Goal: Information Seeking & Learning: Learn about a topic

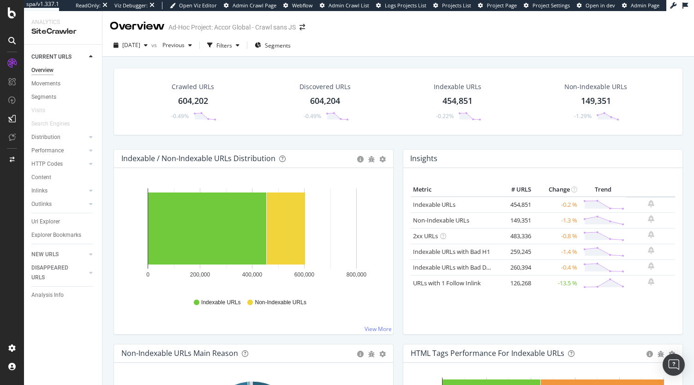
click at [252, 37] on div "2025 Aug. 18th vs Previous Filters Segments" at bounding box center [397, 45] width 591 height 23
click at [243, 44] on div "button" at bounding box center [237, 45] width 11 height 6
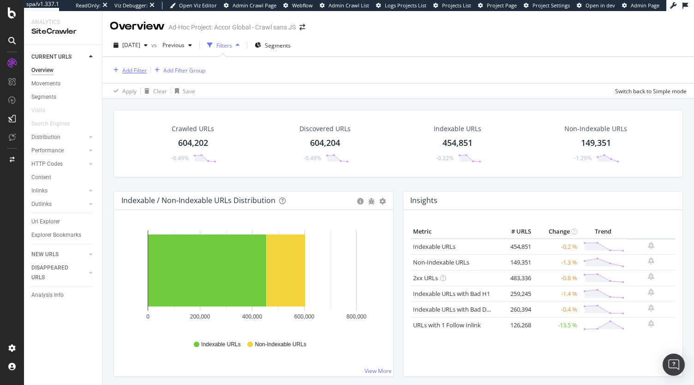
click at [126, 71] on div "Add Filter" at bounding box center [134, 70] width 24 height 8
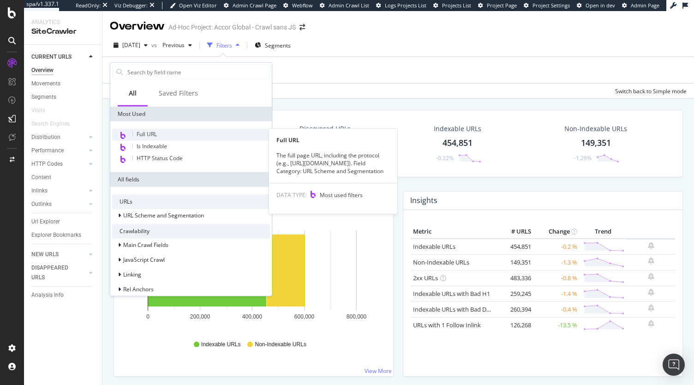
click at [150, 131] on span "Full URL" at bounding box center [147, 134] width 20 height 8
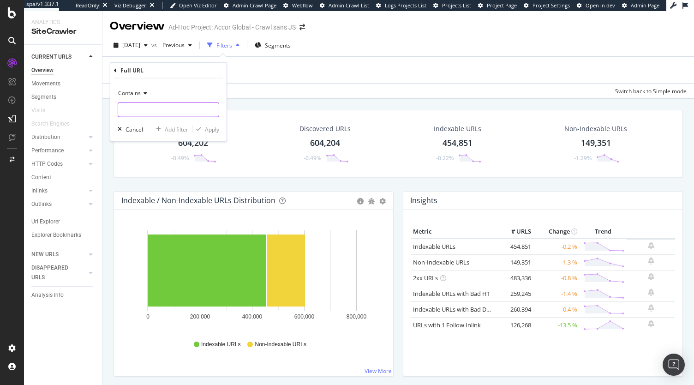
click at [144, 108] on input "text" at bounding box center [168, 109] width 101 height 15
type input "/a/"
click at [209, 132] on div "Apply" at bounding box center [212, 129] width 14 height 8
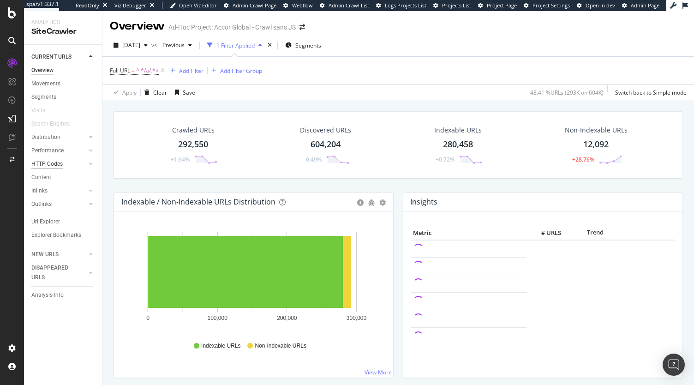
click at [47, 164] on div "HTTP Codes" at bounding box center [46, 164] width 31 height 10
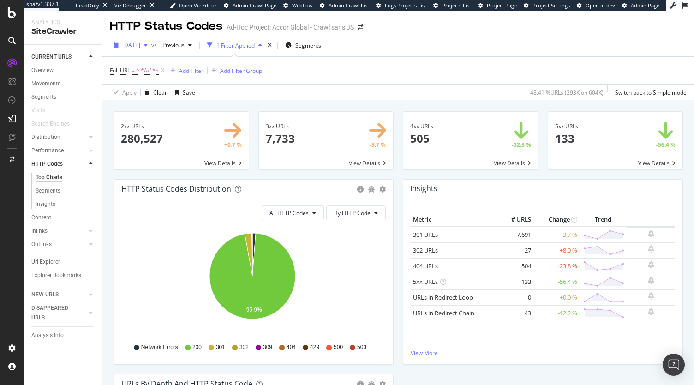
click at [140, 44] on span "2025 Aug. 18th" at bounding box center [131, 45] width 18 height 8
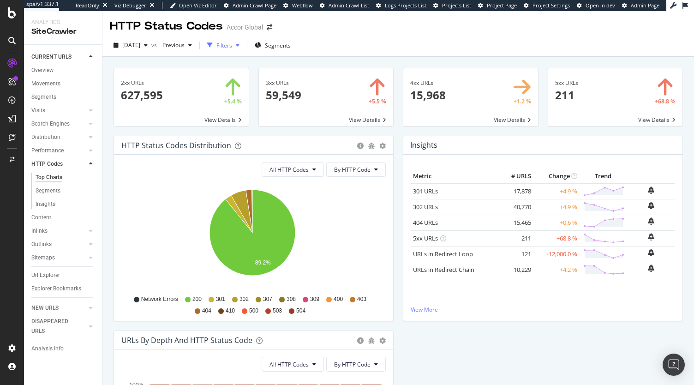
click at [232, 45] on div "Filters" at bounding box center [224, 46] width 16 height 8
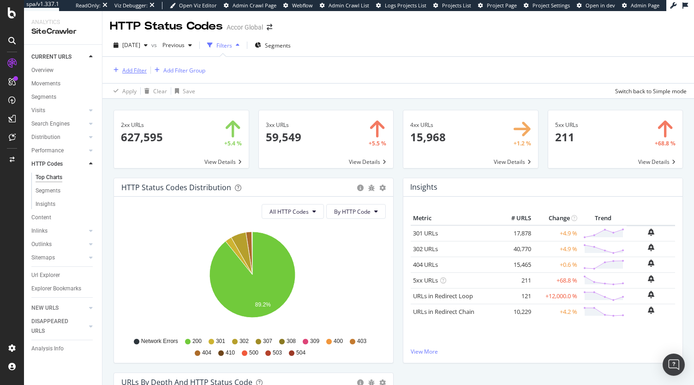
click at [131, 67] on div "Add Filter" at bounding box center [134, 70] width 24 height 8
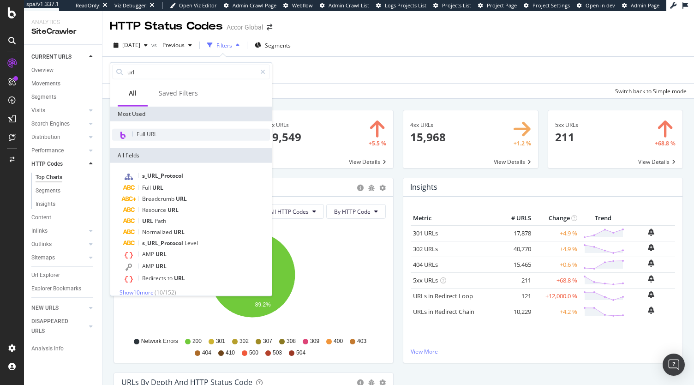
type input "url"
click at [159, 136] on div "Full URL" at bounding box center [191, 135] width 158 height 12
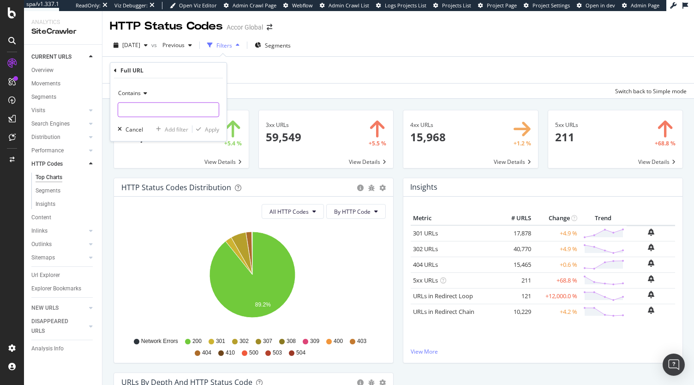
click at [142, 112] on input "text" at bounding box center [168, 109] width 101 height 15
type input "/a/"
click at [205, 129] on div "Apply" at bounding box center [212, 129] width 14 height 8
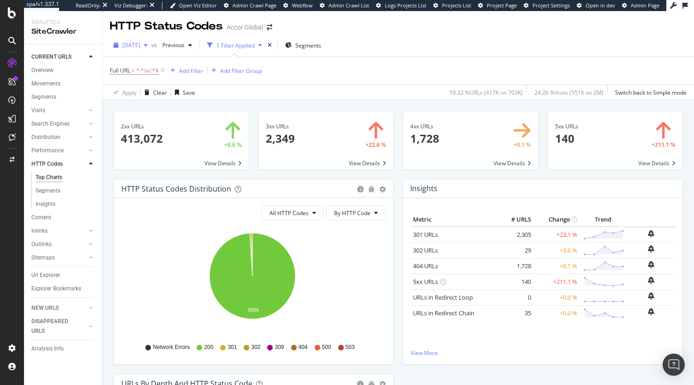
click at [140, 44] on span "2025 Aug. 20th" at bounding box center [131, 45] width 18 height 8
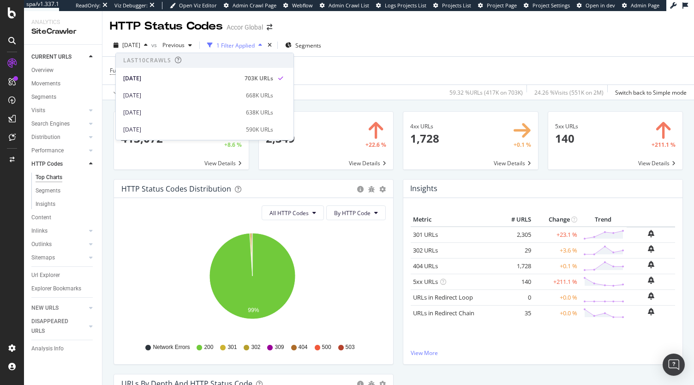
click at [410, 60] on div "Full URL = ^.*/a/.*$ Add Filter Add Filter Group" at bounding box center [398, 71] width 577 height 28
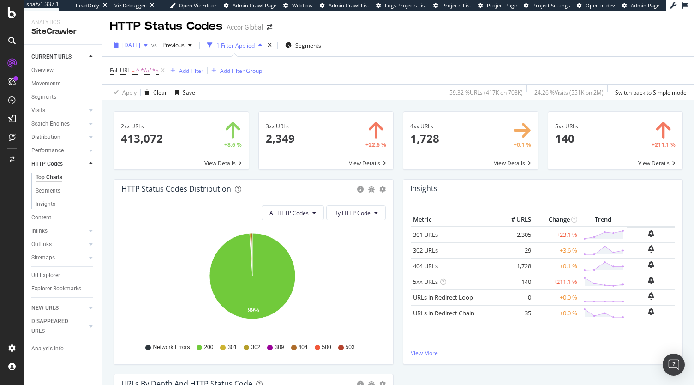
click at [140, 46] on span "2025 Aug. 20th" at bounding box center [131, 45] width 18 height 8
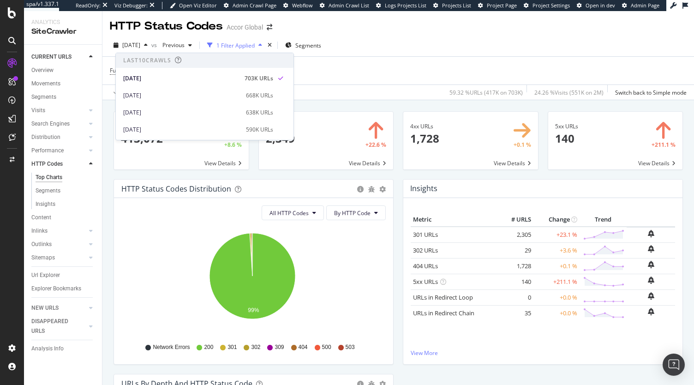
click at [404, 68] on div "Full URL = ^.*/a/.*$ Add Filter Add Filter Group" at bounding box center [398, 71] width 577 height 28
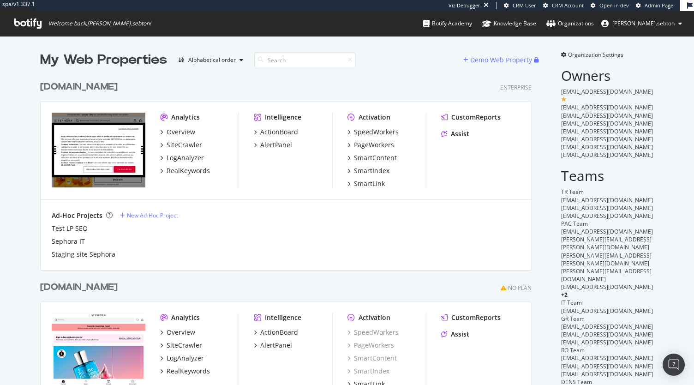
scroll to position [2227, 491]
click at [355, 173] on div "SmartIndex" at bounding box center [372, 170] width 36 height 9
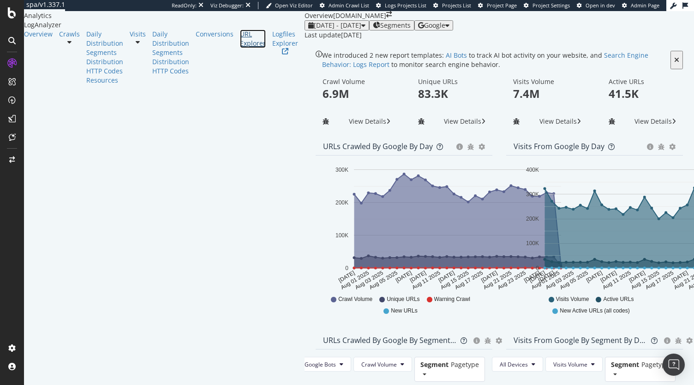
click at [240, 48] on div "URL Explorer" at bounding box center [253, 39] width 26 height 18
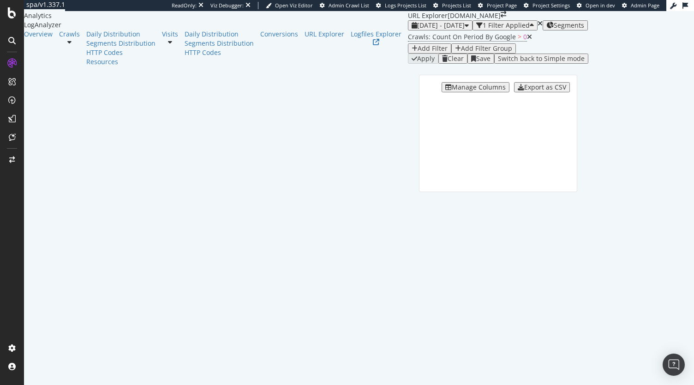
click at [482, 29] on div "1 Filter Applied" at bounding box center [505, 25] width 47 height 7
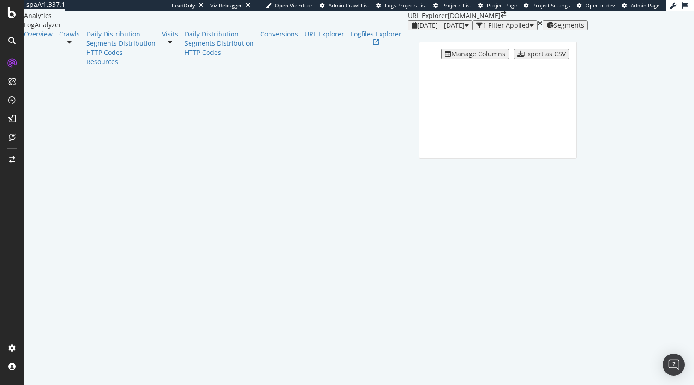
click at [482, 29] on div "1 Filter Applied" at bounding box center [505, 25] width 47 height 7
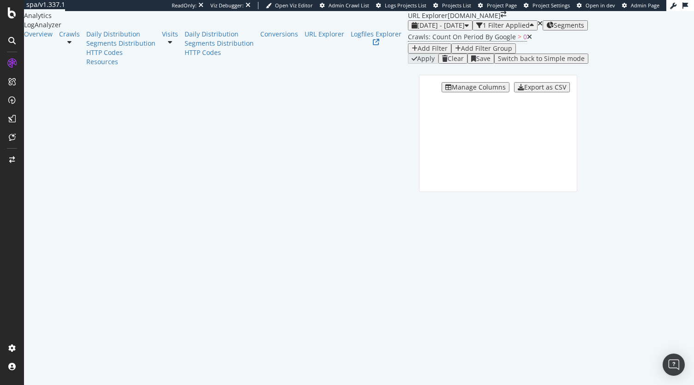
click at [417, 52] on div "Add Filter" at bounding box center [432, 48] width 30 height 7
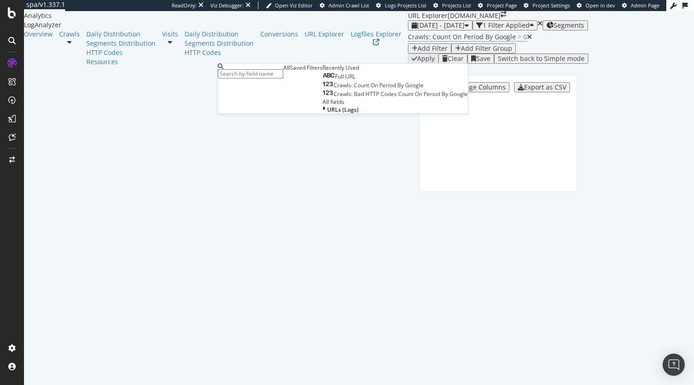
click at [335, 80] on span "Full URL" at bounding box center [345, 76] width 20 height 8
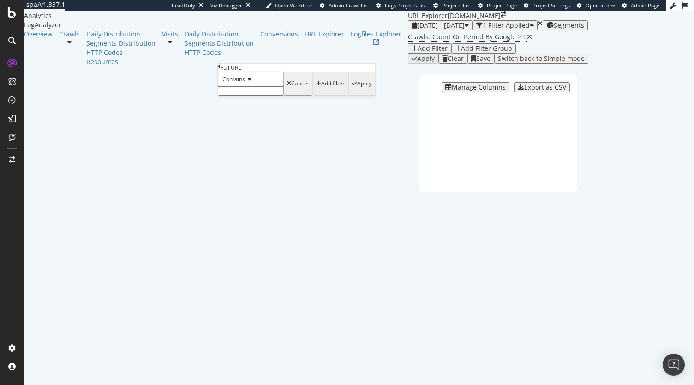
click at [247, 95] on input "text" at bounding box center [250, 90] width 65 height 9
type input "scgid"
click at [357, 89] on div "Apply" at bounding box center [364, 86] width 14 height 6
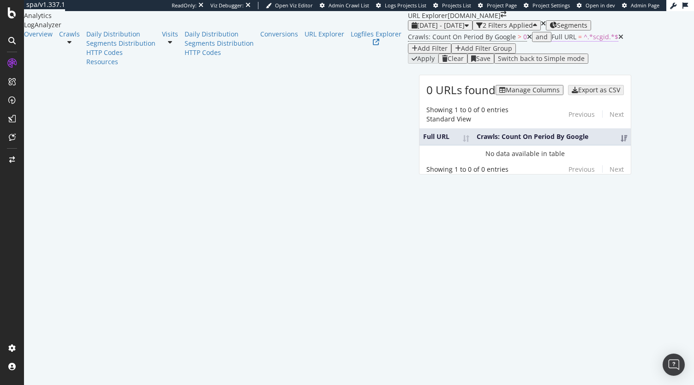
click at [583, 41] on span "^.*scgid.*$" at bounding box center [600, 36] width 35 height 9
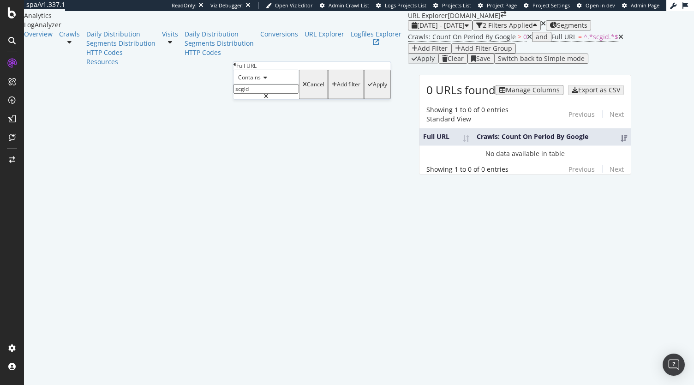
click at [262, 94] on input "scgid" at bounding box center [265, 88] width 65 height 9
type input "page="
click at [373, 88] on div "Apply" at bounding box center [380, 84] width 14 height 6
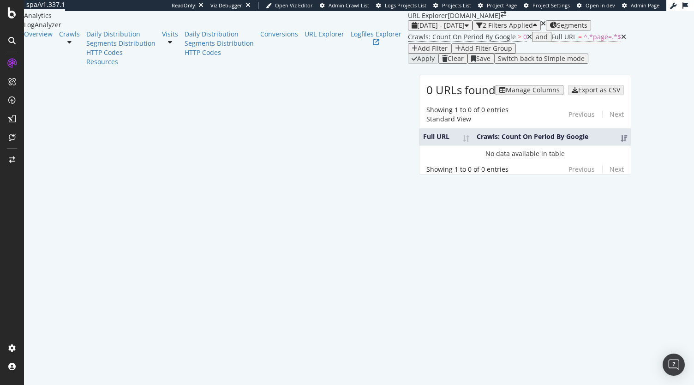
click at [583, 41] on span "^.*page=.*$" at bounding box center [601, 36] width 37 height 9
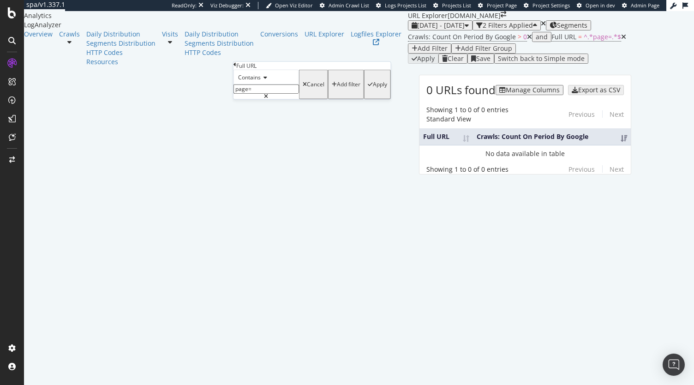
click at [266, 94] on input "page=" at bounding box center [265, 88] width 65 height 9
type input "?"
click at [373, 88] on div "Apply" at bounding box center [380, 84] width 14 height 6
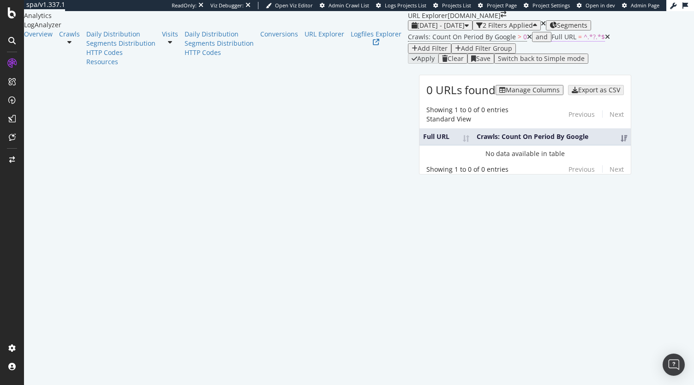
click at [583, 41] on span "^.*?.*$" at bounding box center [593, 36] width 21 height 9
click at [427, 106] on div "0 URLs found Manage Columns Export as CSV Showing 1 to 0 of 0 entries Standard …" at bounding box center [525, 135] width 234 height 143
click at [46, 53] on div "Overview" at bounding box center [41, 48] width 35 height 37
click at [38, 39] on div "Overview" at bounding box center [38, 34] width 29 height 9
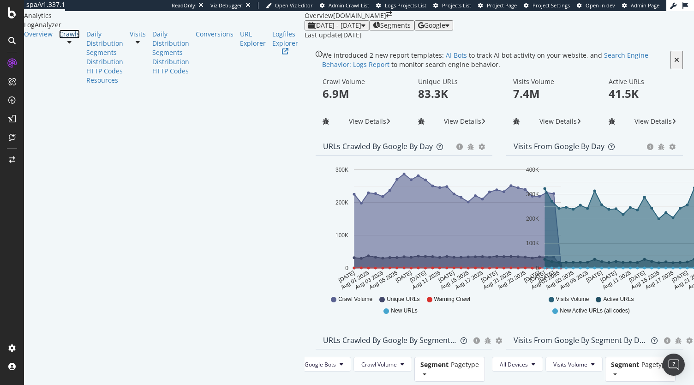
click at [59, 39] on div "Crawls" at bounding box center [69, 34] width 21 height 9
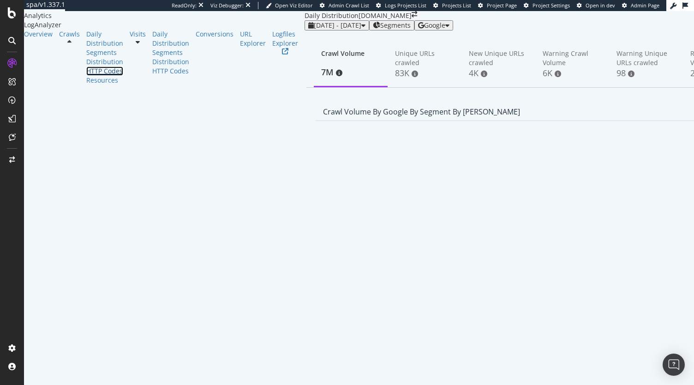
click at [86, 76] on div "HTTP Codes" at bounding box center [104, 70] width 37 height 9
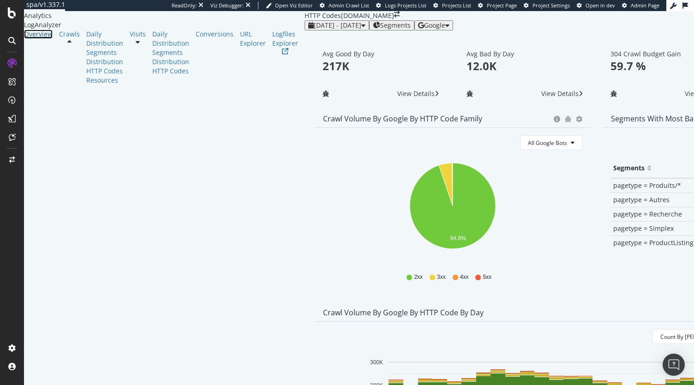
click at [48, 39] on div "Overview" at bounding box center [38, 34] width 29 height 9
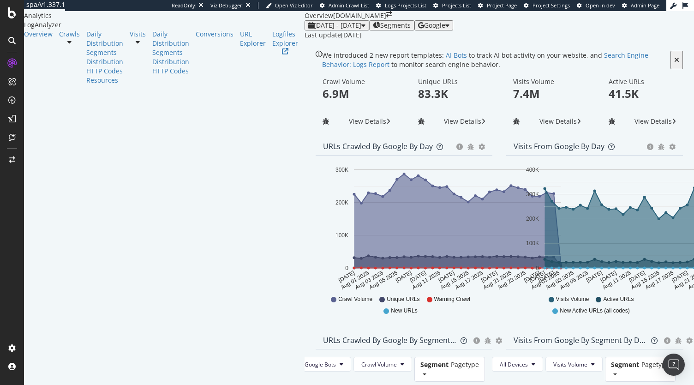
click at [380, 29] on span "Segments" at bounding box center [395, 25] width 30 height 7
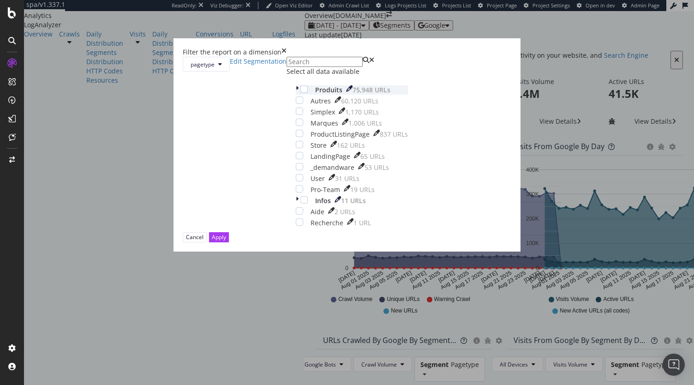
click at [296, 95] on icon "modal" at bounding box center [297, 89] width 3 height 9
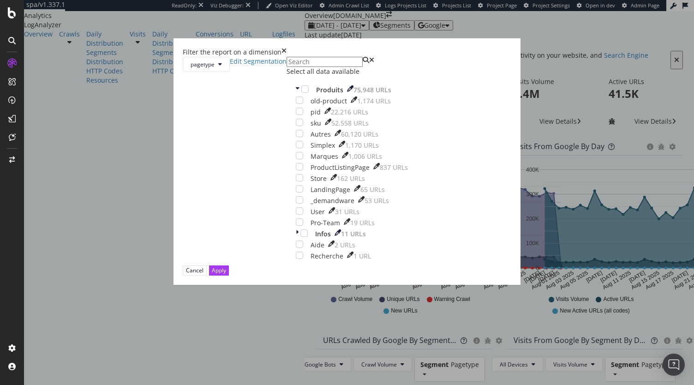
drag, startPoint x: 434, startPoint y: 54, endPoint x: 452, endPoint y: 56, distance: 18.1
click at [439, 55] on div "Filter the report on a dimension" at bounding box center [347, 52] width 328 height 9
click at [286, 52] on icon "times" at bounding box center [283, 52] width 5 height 9
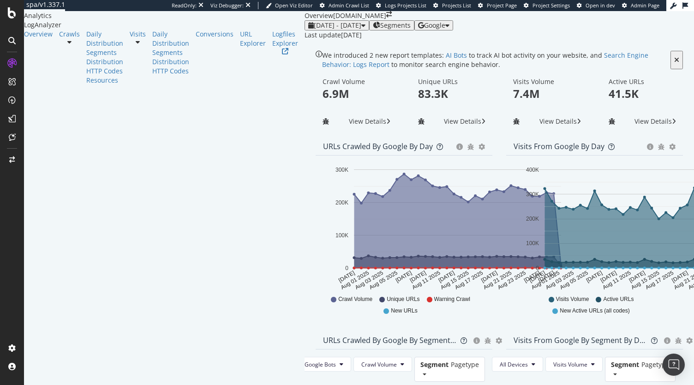
click at [380, 29] on span "Segments" at bounding box center [395, 25] width 30 height 7
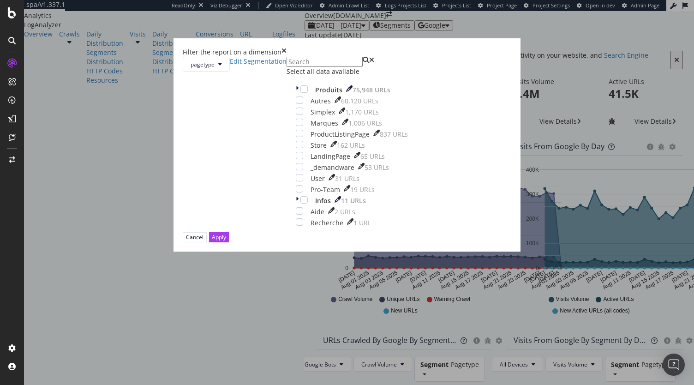
click at [286, 57] on icon "times" at bounding box center [283, 52] width 5 height 9
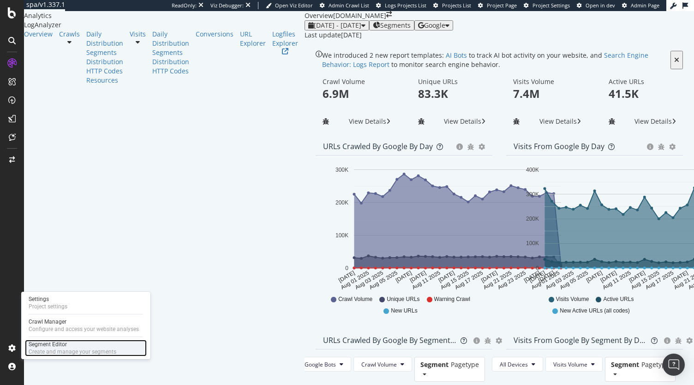
click at [49, 344] on div "Segment Editor" at bounding box center [73, 343] width 88 height 7
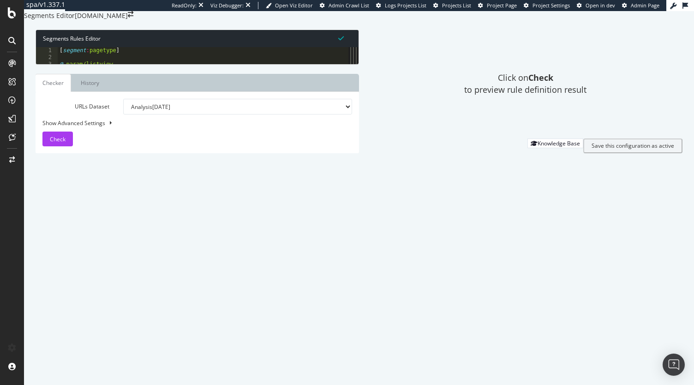
drag, startPoint x: 225, startPoint y: 160, endPoint x: 659, endPoint y: 209, distance: 436.3
click at [659, 162] on div "Segments Rules Editor 1 2 3 4 5 6 7 8 9 10 11 12 13 14 15 16 17 18 19 20 21 22 …" at bounding box center [359, 91] width 670 height 142
click at [303, 120] on div "[ segment : pagetype ] @ _param/listview query *listview=* @ _param/all query *…" at bounding box center [200, 161] width 284 height 229
type textarea "query *benefit=*"
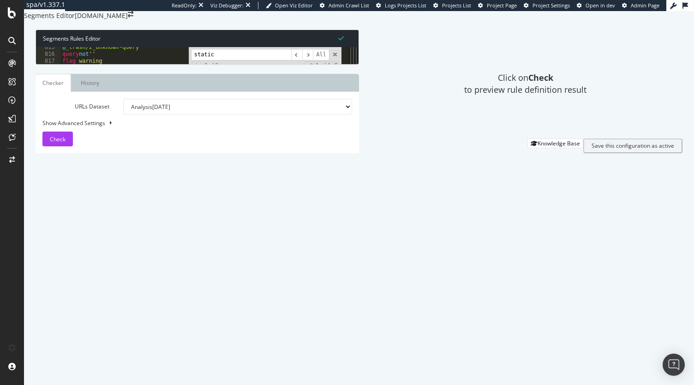
scroll to position [5654, 0]
type input "static"
click at [101, 116] on div "@ z_unknown path /* [ segment : internal_static ] @ true or ( path *GetProductS…" at bounding box center [200, 163] width 281 height 236
click at [334, 58] on span at bounding box center [335, 54] width 6 height 6
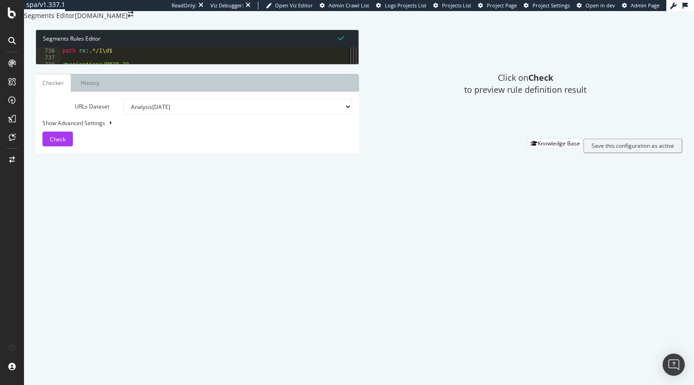
scroll to position [4989, 0]
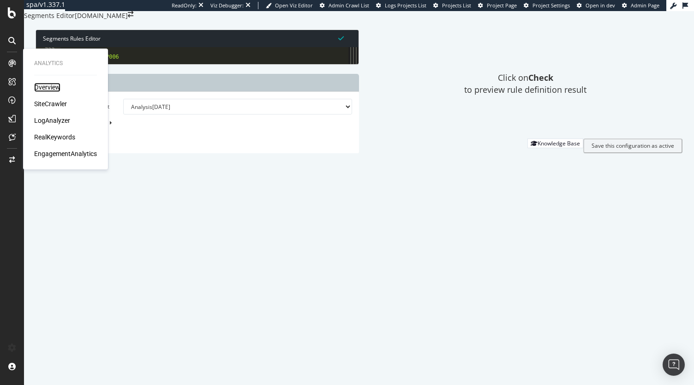
click at [56, 89] on div "Overview" at bounding box center [47, 87] width 26 height 9
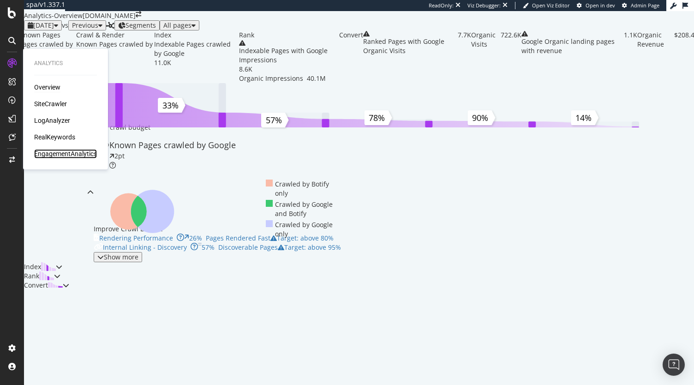
click at [60, 155] on div "EngagementAnalytics" at bounding box center [65, 153] width 63 height 9
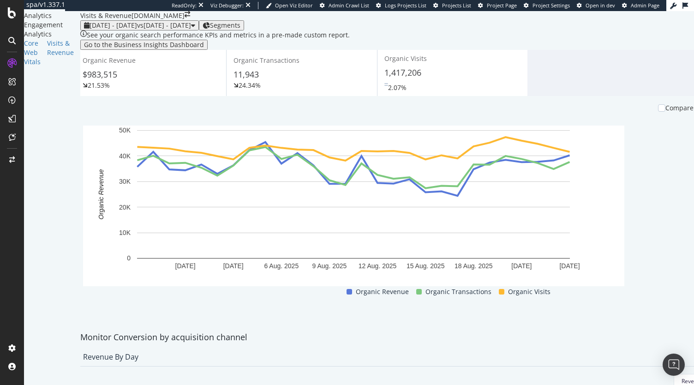
scroll to position [510, 0]
drag, startPoint x: 250, startPoint y: 218, endPoint x: 127, endPoint y: 221, distance: 123.2
copy div "https://www.sephora.fr/grand-flacon-petit-prix/"
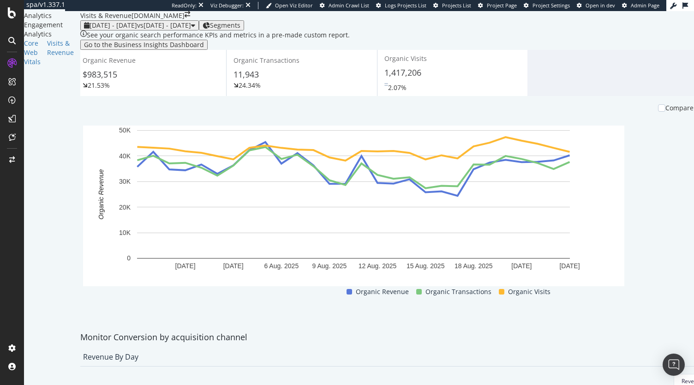
scroll to position [0, 0]
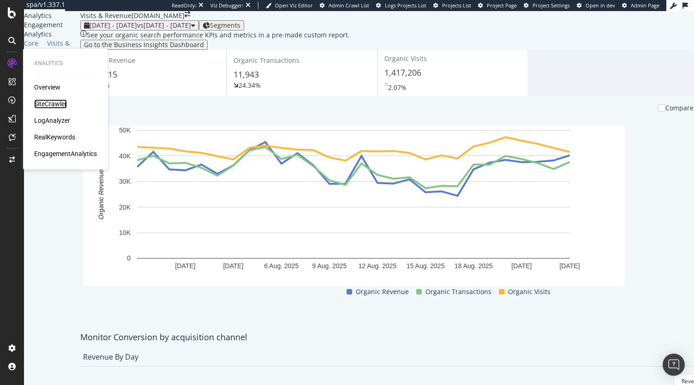
click at [41, 103] on div "SiteCrawler" at bounding box center [50, 103] width 33 height 9
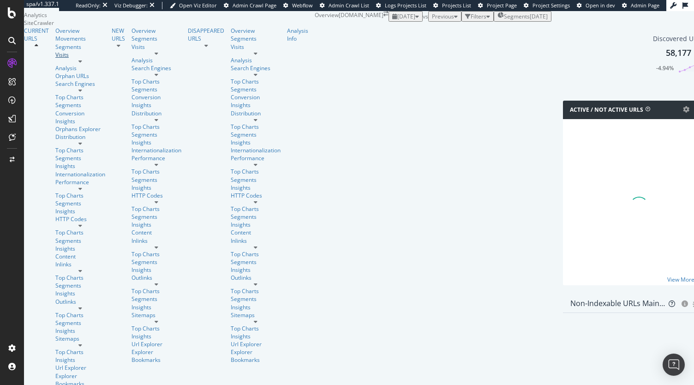
click at [55, 59] on div "Visits" at bounding box center [80, 55] width 50 height 8
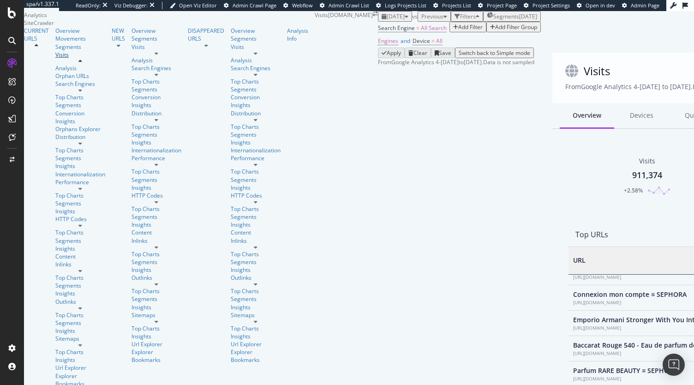
scroll to position [16, 0]
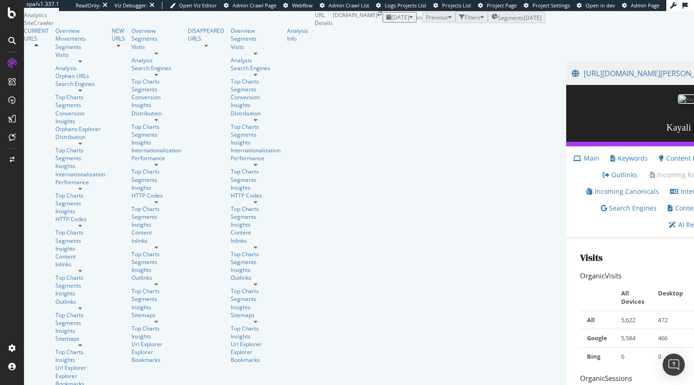
scroll to position [37, 0]
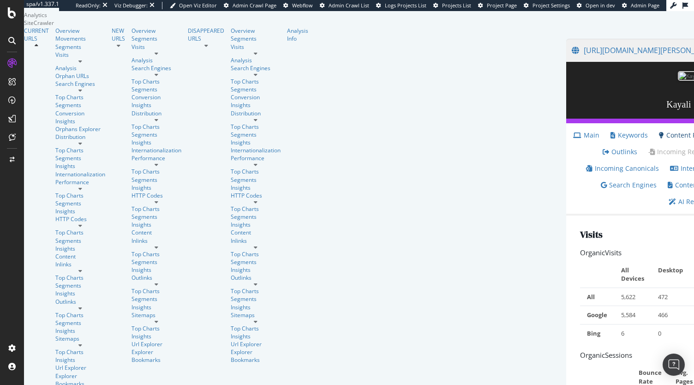
click at [659, 140] on link "Content Performance" at bounding box center [695, 135] width 73 height 9
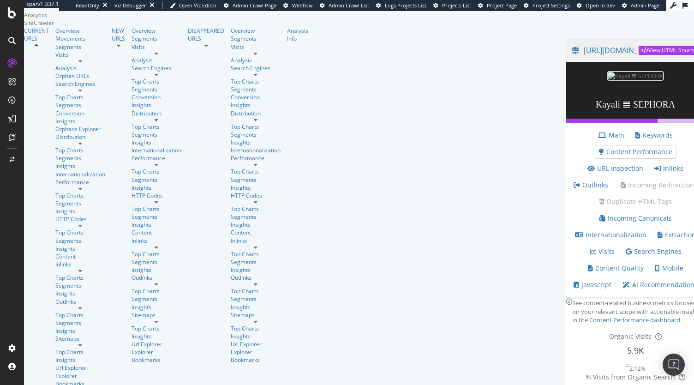
scroll to position [272, 0]
drag, startPoint x: 404, startPoint y: 240, endPoint x: 387, endPoint y: 245, distance: 17.7
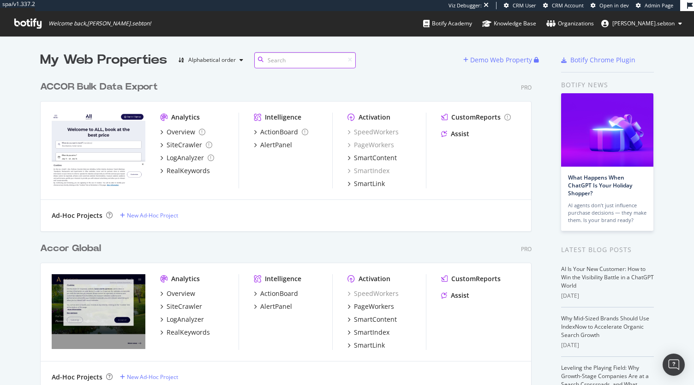
scroll to position [1985, 491]
click at [381, 304] on div "PageWorkers" at bounding box center [374, 306] width 40 height 9
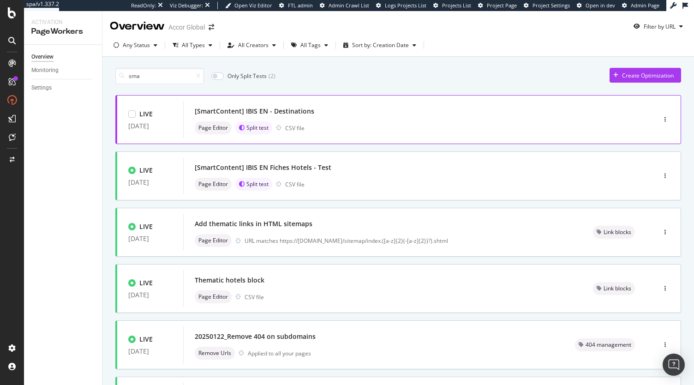
drag, startPoint x: 271, startPoint y: 114, endPoint x: 233, endPoint y: 107, distance: 38.5
click at [233, 107] on div "[SmartContent] IBIS EN - Destinations" at bounding box center [254, 111] width 119 height 9
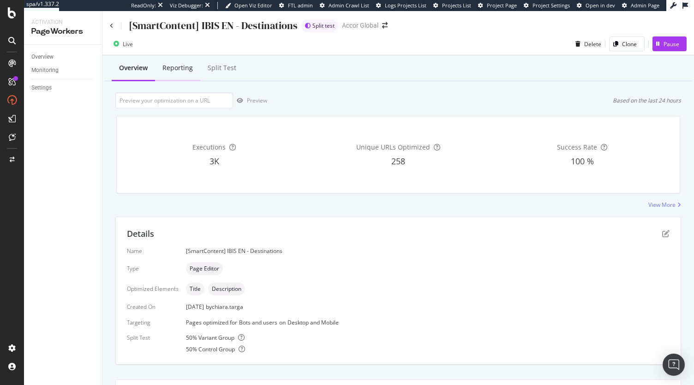
click at [182, 67] on div "Reporting" at bounding box center [177, 67] width 30 height 9
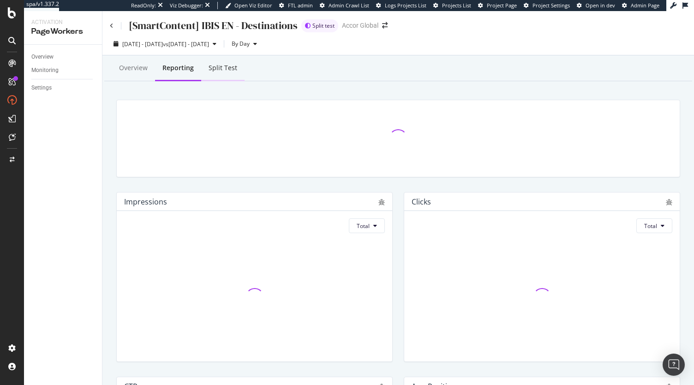
click at [226, 69] on div "Split Test" at bounding box center [222, 67] width 29 height 9
click at [175, 71] on div "Reporting" at bounding box center [177, 67] width 30 height 9
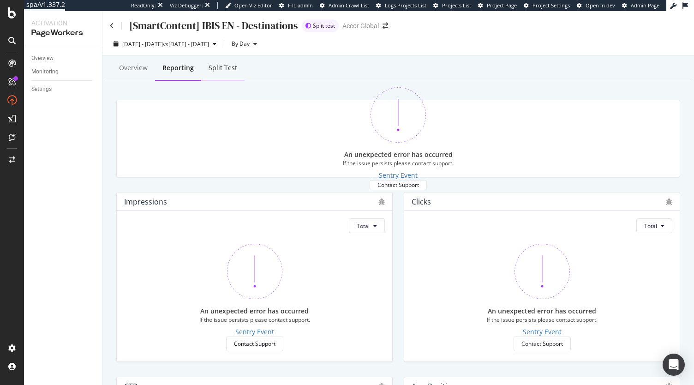
click at [219, 75] on div "Split Test" at bounding box center [222, 68] width 43 height 25
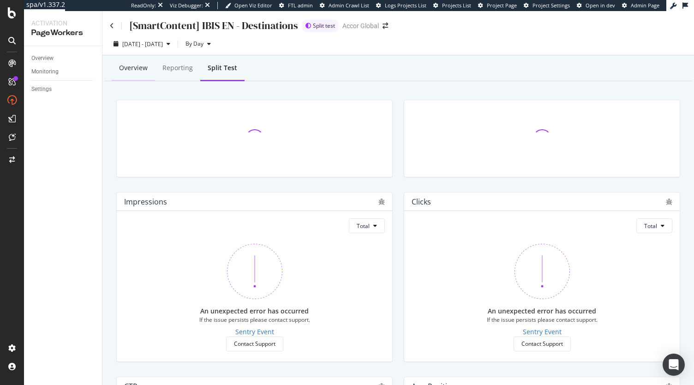
click at [138, 70] on div "Overview" at bounding box center [133, 67] width 29 height 9
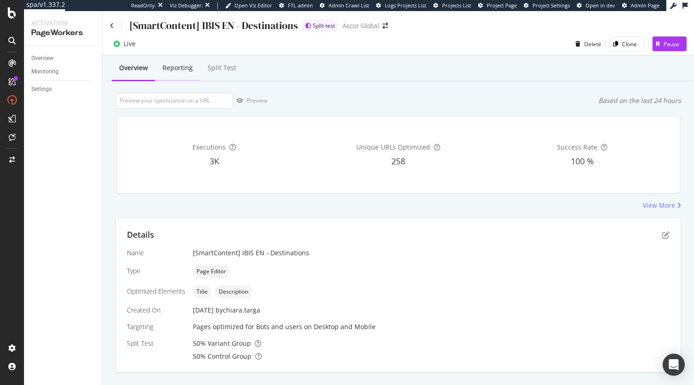
click at [178, 74] on div "Reporting" at bounding box center [177, 68] width 45 height 25
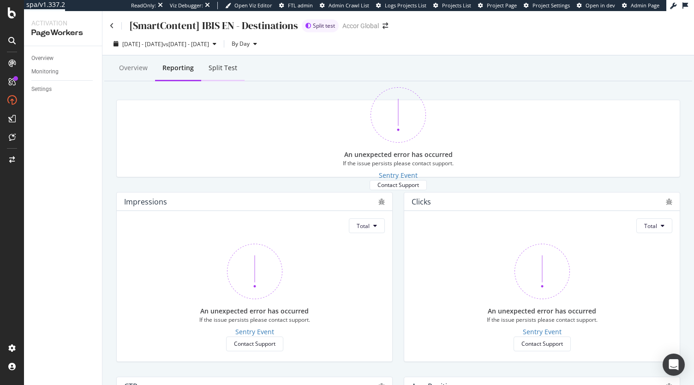
click at [220, 67] on div "Split Test" at bounding box center [222, 67] width 29 height 9
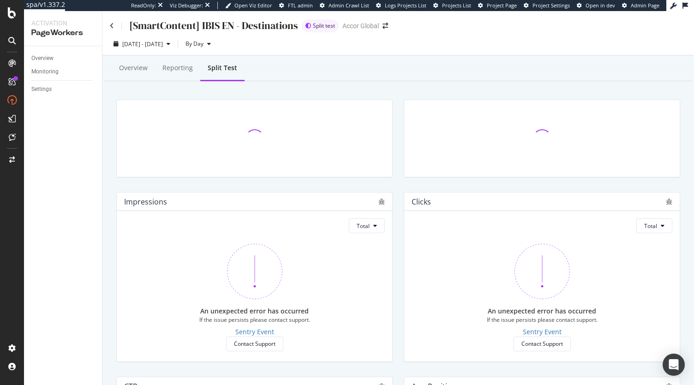
click at [661, 182] on div at bounding box center [541, 138] width 287 height 92
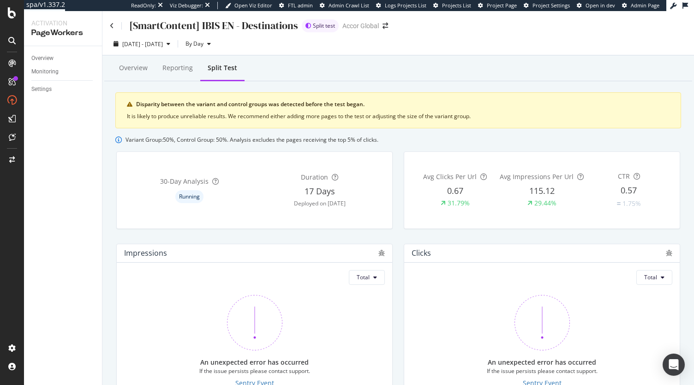
click at [677, 232] on div "Avg Clicks Per Url 0.67 31.79% Avg Impressions Per Url 115.12 29.44% CTR 0.57 1…" at bounding box center [541, 190] width 287 height 92
click at [48, 59] on div "Overview" at bounding box center [42, 59] width 22 height 10
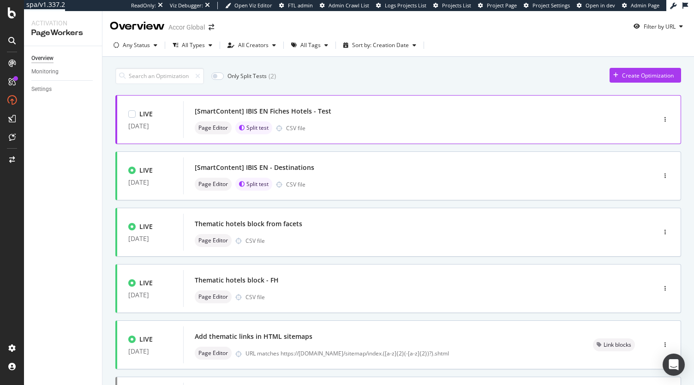
click at [311, 112] on div "[SmartContent] IBIS EN Fiches Hotels - Test" at bounding box center [263, 111] width 137 height 9
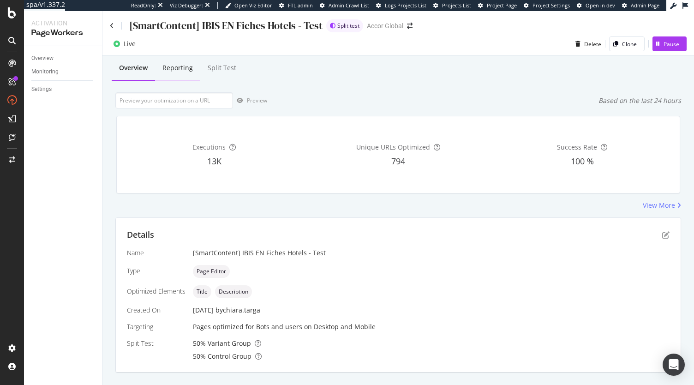
click at [184, 72] on div "Reporting" at bounding box center [177, 68] width 45 height 25
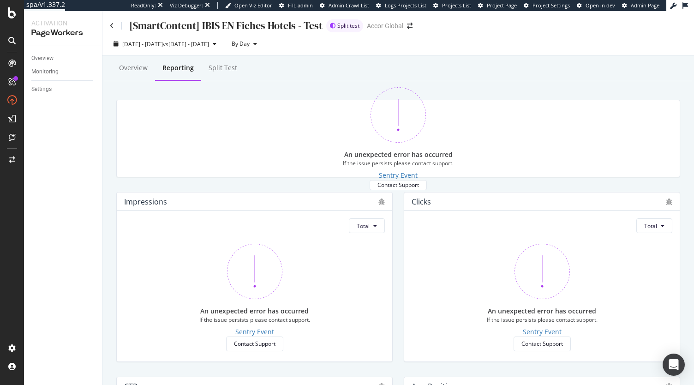
click at [661, 178] on div "An unexpected error has occurred If the issue persists please contact support. …" at bounding box center [398, 138] width 575 height 92
click at [663, 164] on div "An unexpected error has occurred If the issue persists please contact support. …" at bounding box center [398, 138] width 548 height 62
click at [216, 66] on div "Split Test" at bounding box center [222, 67] width 29 height 9
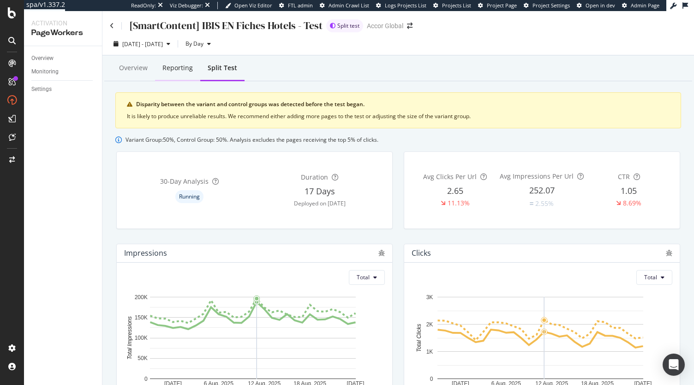
click at [174, 66] on div "Reporting" at bounding box center [177, 67] width 30 height 9
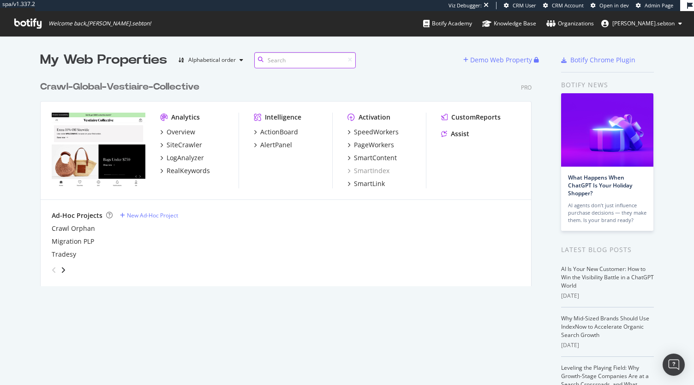
scroll to position [209, 491]
click at [374, 144] on div "PageWorkers" at bounding box center [374, 144] width 40 height 9
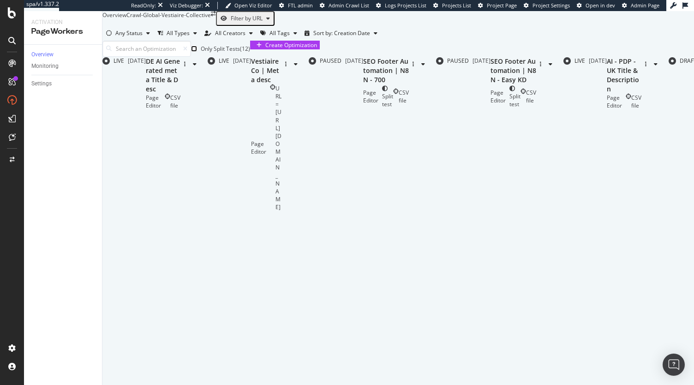
click at [197, 52] on input "checkbox" at bounding box center [194, 49] width 6 height 6
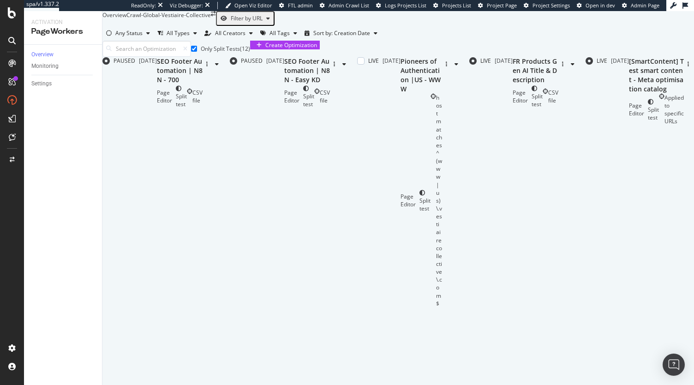
click at [400, 94] on div "Pioneers of Authentication |US - WWW" at bounding box center [421, 75] width 42 height 37
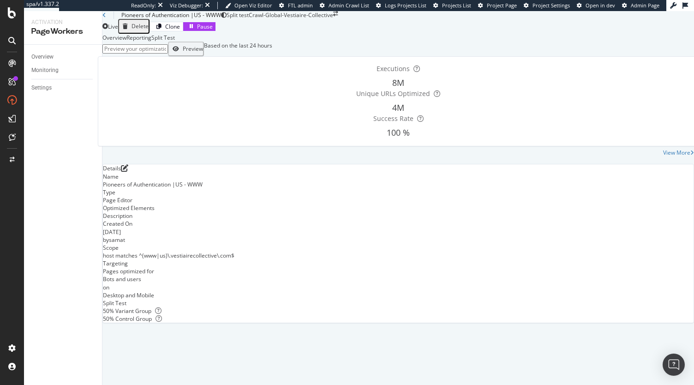
click at [151, 42] on div "Reporting" at bounding box center [138, 38] width 25 height 8
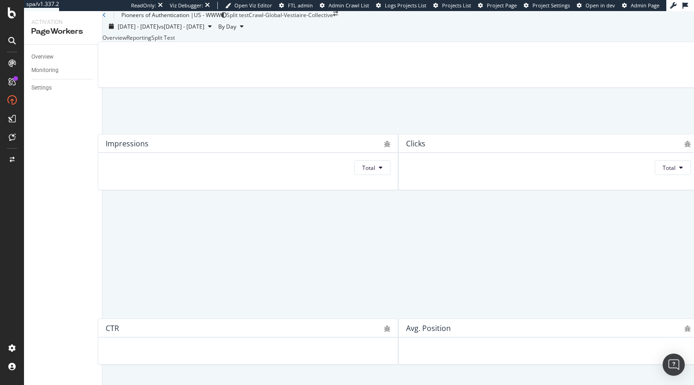
click at [408, 190] on div "Total" at bounding box center [548, 171] width 299 height 37
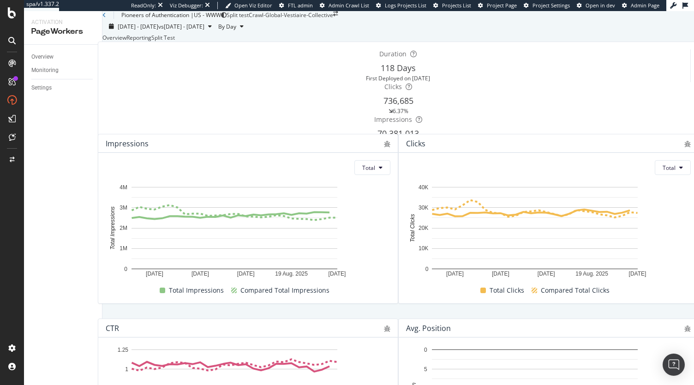
click at [175, 42] on div "Split Test" at bounding box center [163, 38] width 24 height 8
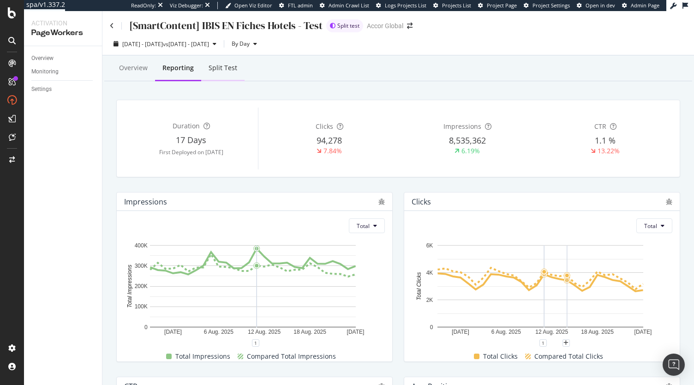
click at [229, 76] on div "Split Test" at bounding box center [222, 68] width 43 height 25
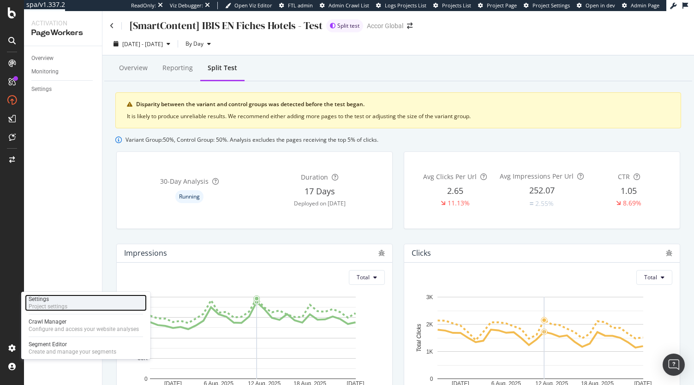
click at [75, 304] on div "Settings Project settings" at bounding box center [86, 302] width 122 height 17
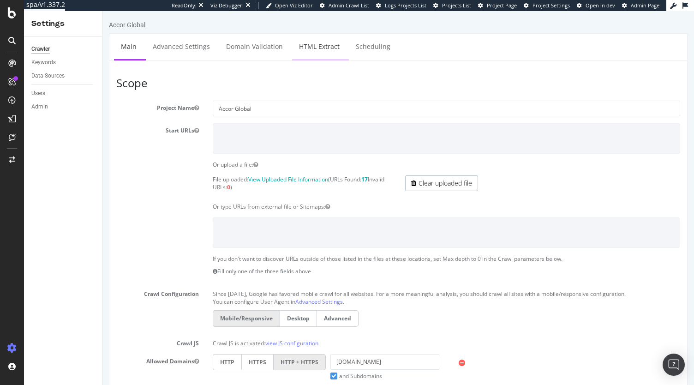
click at [315, 46] on link "HTML Extract" at bounding box center [319, 46] width 54 height 25
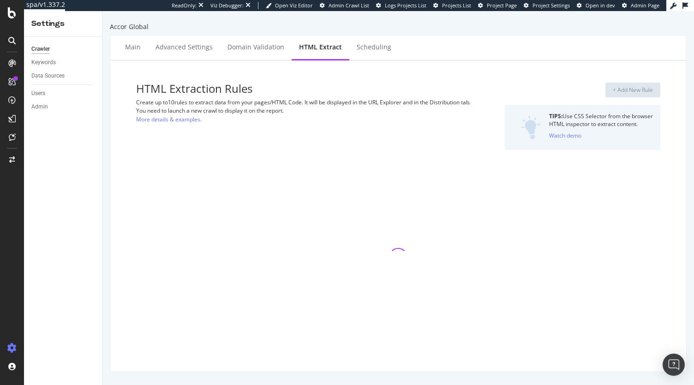
select select "html.length"
select select "i"
select select "count"
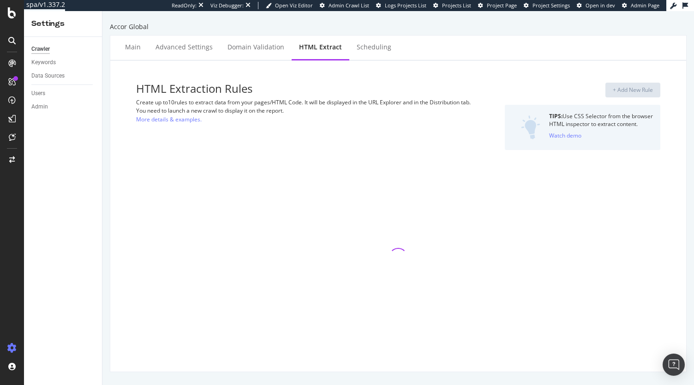
select select "exist"
select select "count"
select select "html.length"
select select "count"
select select "f"
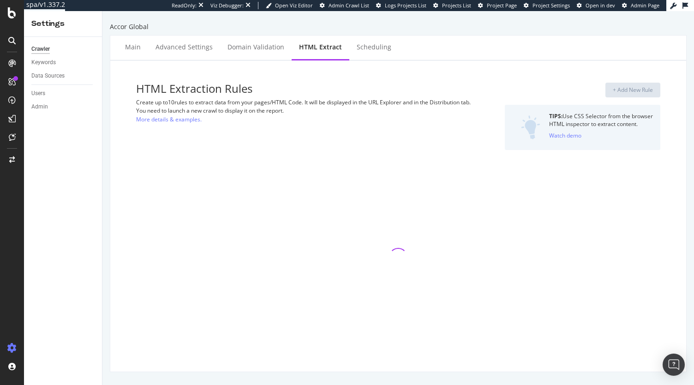
select select "p"
select select "count"
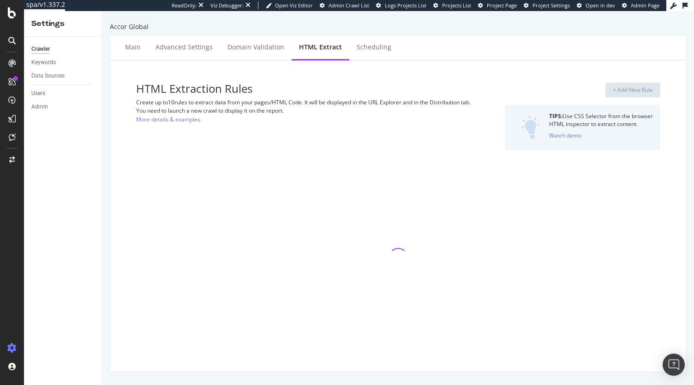
select select "count"
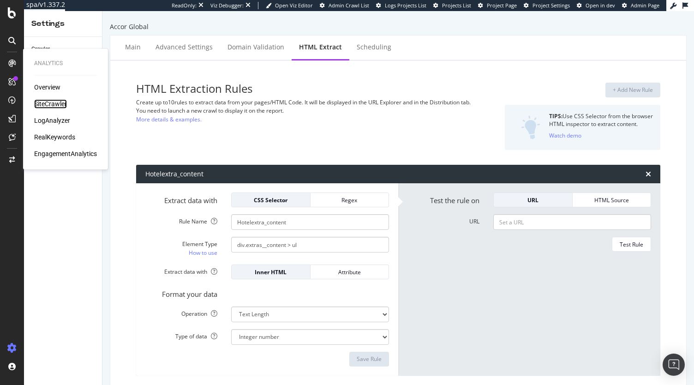
click at [42, 107] on div "SiteCrawler" at bounding box center [50, 103] width 33 height 9
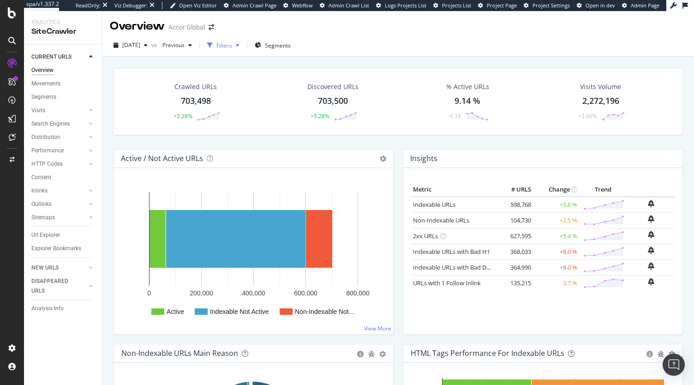
click at [239, 48] on icon "button" at bounding box center [238, 45] width 4 height 6
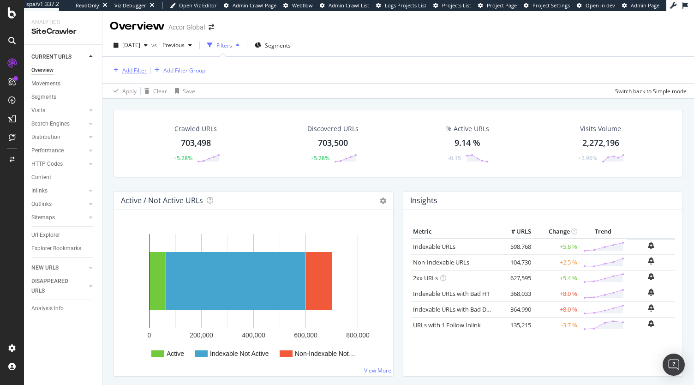
click at [142, 70] on div "Add Filter" at bounding box center [134, 70] width 24 height 8
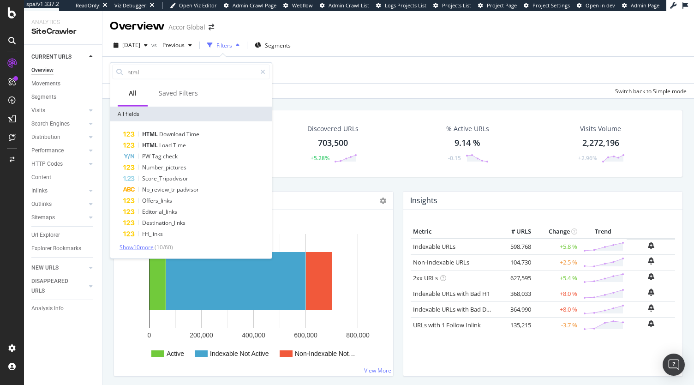
click at [143, 243] on span "Show 10 more" at bounding box center [136, 247] width 34 height 8
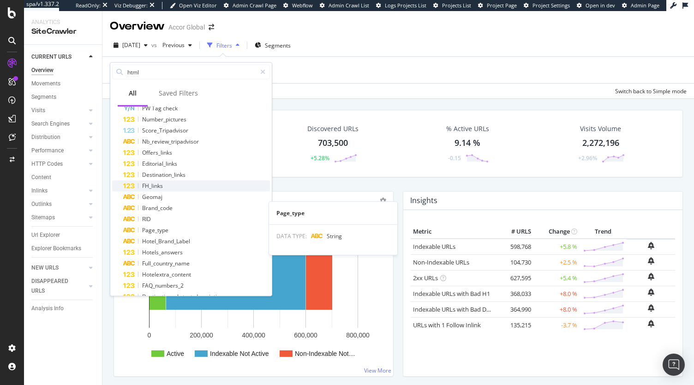
scroll to position [73, 0]
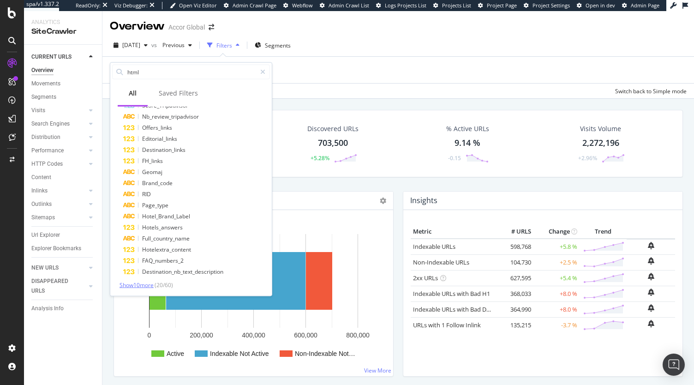
click at [138, 281] on span "Show 10 more" at bounding box center [136, 285] width 34 height 8
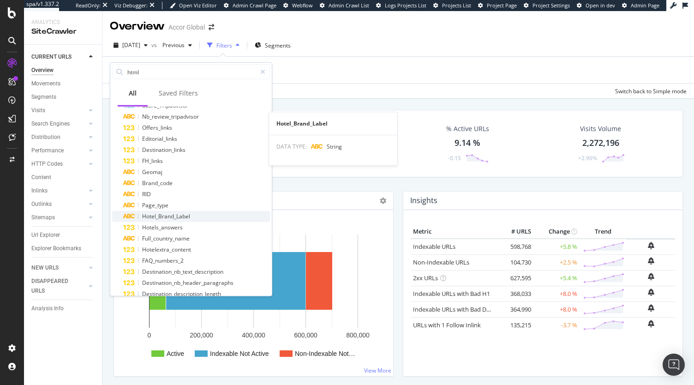
scroll to position [184, 0]
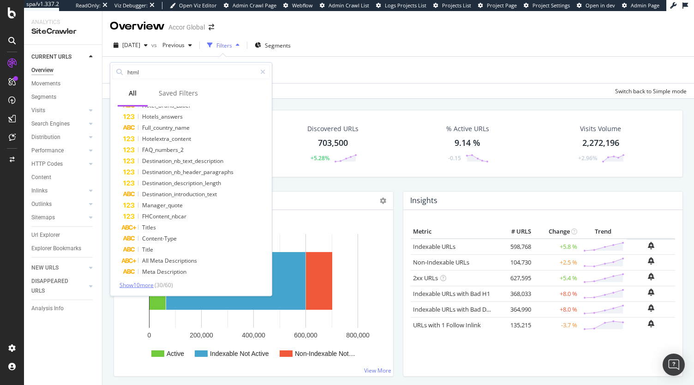
click at [131, 286] on span "Show 10 more" at bounding box center [136, 285] width 34 height 8
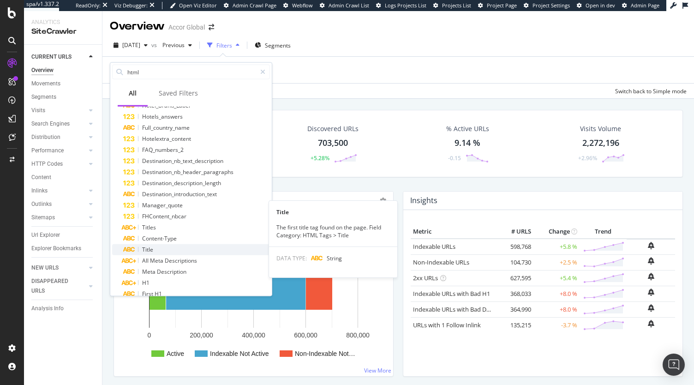
scroll to position [294, 0]
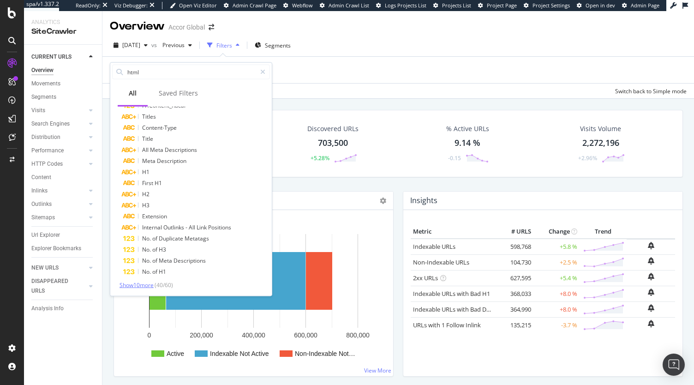
click at [133, 286] on span "Show 10 more" at bounding box center [136, 285] width 34 height 8
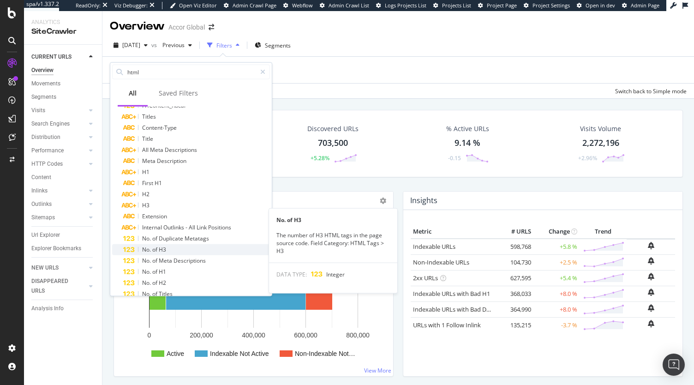
scroll to position [405, 0]
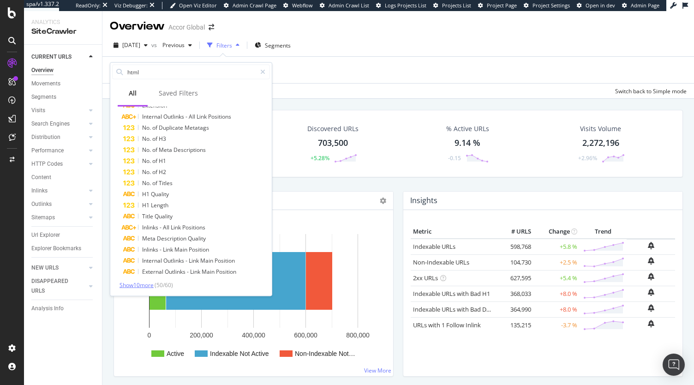
click at [134, 284] on span "Show 10 more" at bounding box center [136, 285] width 34 height 8
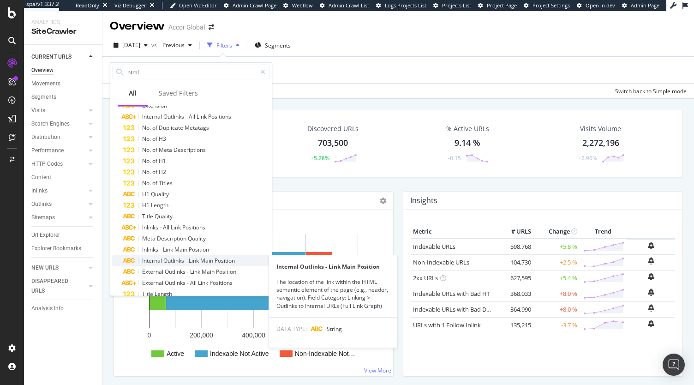
scroll to position [506, 0]
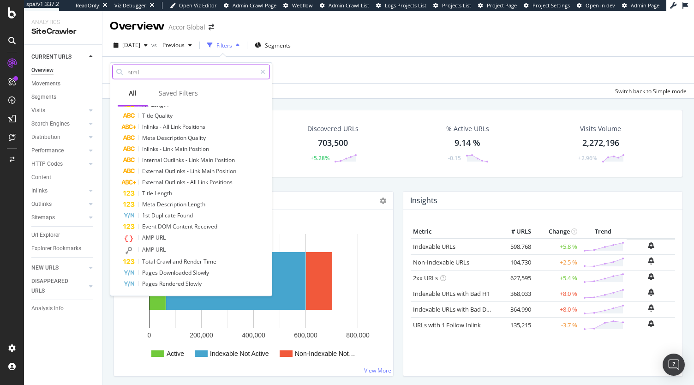
click at [157, 75] on input "html" at bounding box center [191, 72] width 130 height 14
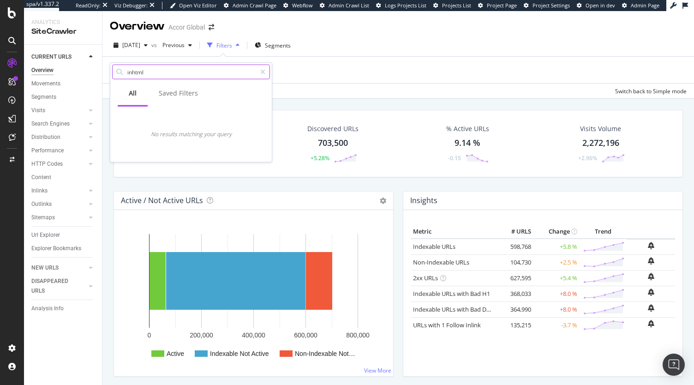
scroll to position [0, 0]
type input "inhtml"
click at [264, 73] on icon at bounding box center [262, 72] width 5 height 6
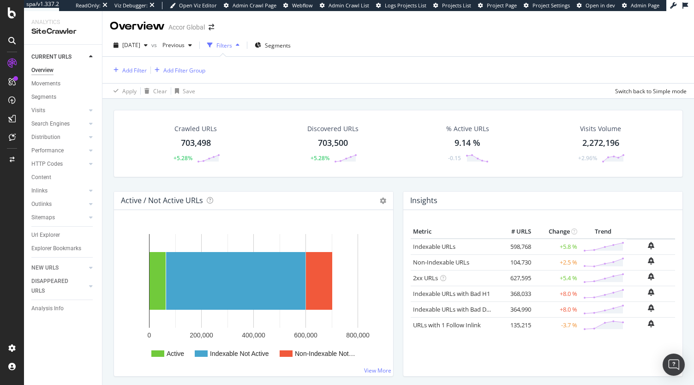
click at [318, 77] on div "Add Filter Add Filter Group" at bounding box center [398, 70] width 577 height 26
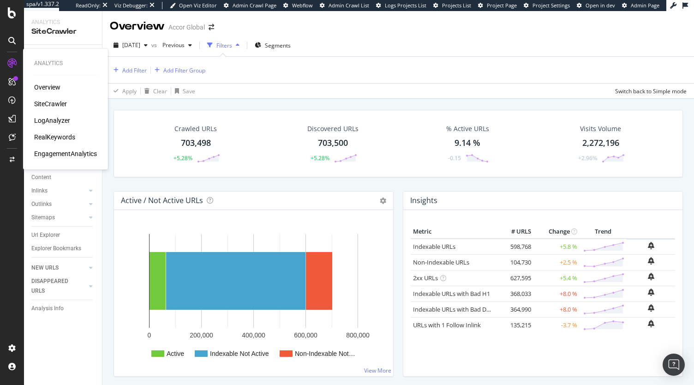
click at [53, 133] on div "RealKeywords" at bounding box center [54, 136] width 41 height 9
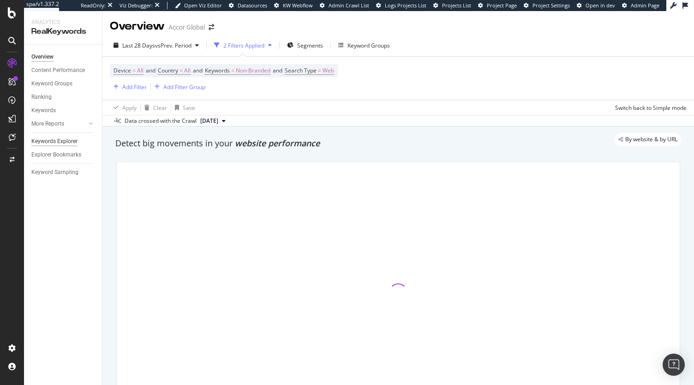
click at [58, 138] on div "Keywords Explorer" at bounding box center [54, 142] width 46 height 10
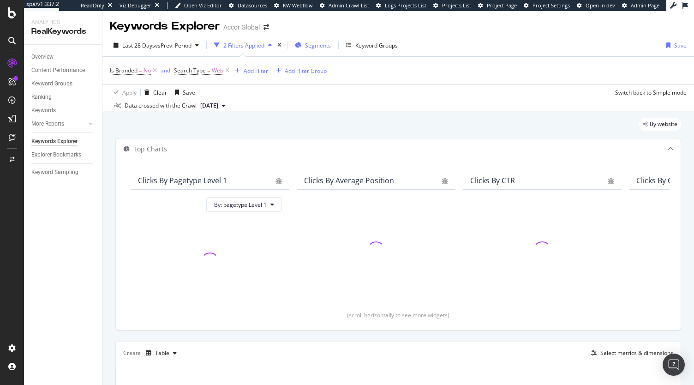
click at [315, 47] on span "Segments" at bounding box center [318, 46] width 26 height 8
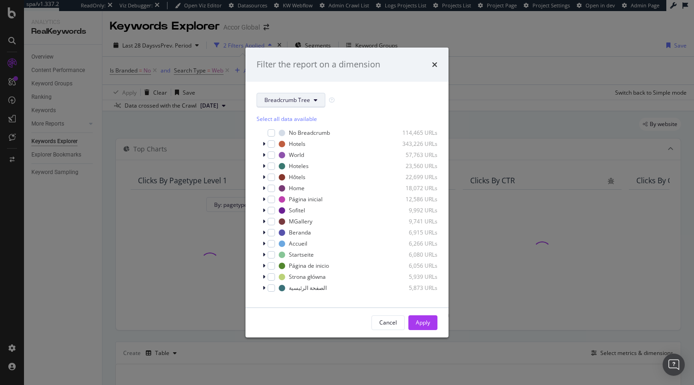
click at [281, 99] on span "Breadcrumb Tree" at bounding box center [287, 100] width 46 height 8
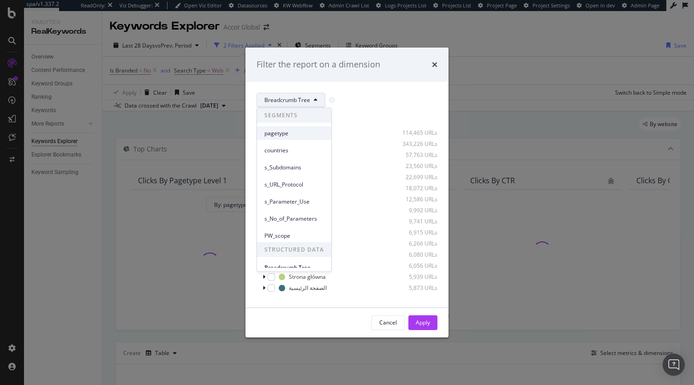
click at [279, 133] on span "pagetype" at bounding box center [293, 133] width 59 height 8
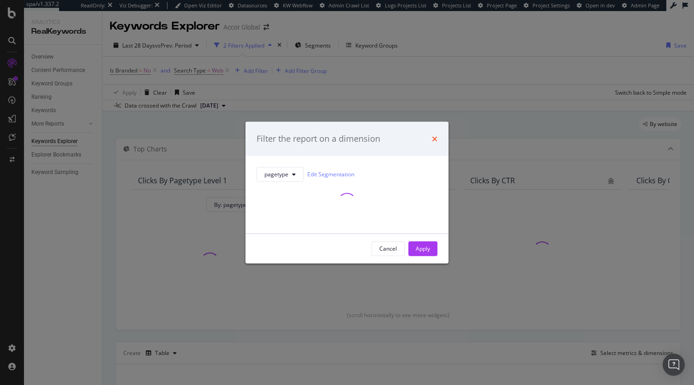
click at [435, 136] on icon "times" at bounding box center [435, 138] width 6 height 7
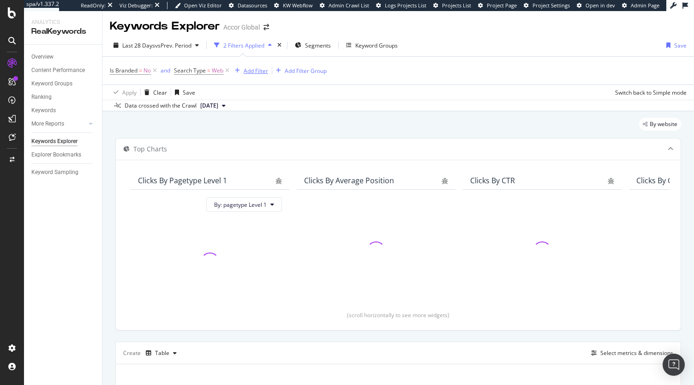
click at [254, 72] on div "Add Filter" at bounding box center [256, 71] width 24 height 8
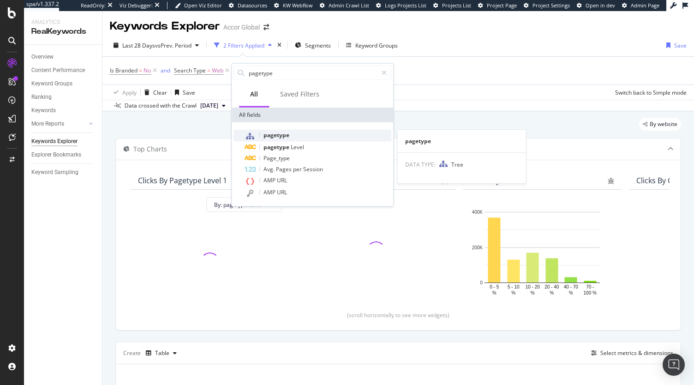
type input "pagetype"
click at [288, 132] on span "pagetype" at bounding box center [276, 135] width 26 height 8
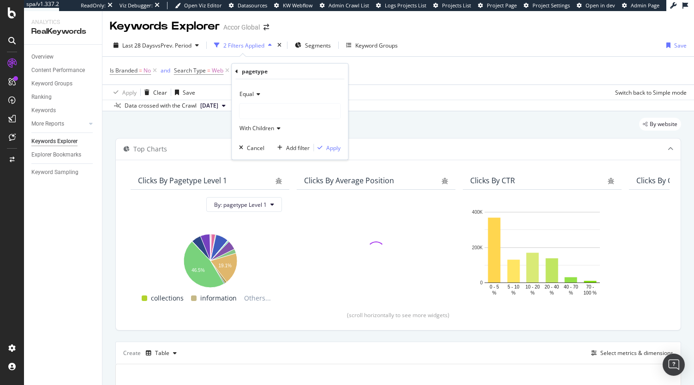
click at [262, 111] on div at bounding box center [289, 111] width 101 height 15
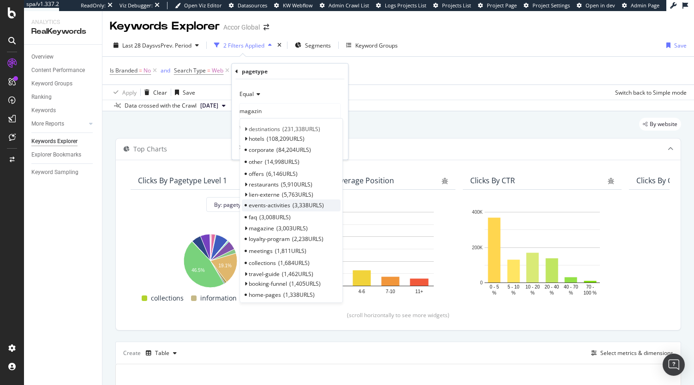
type input "magazine"
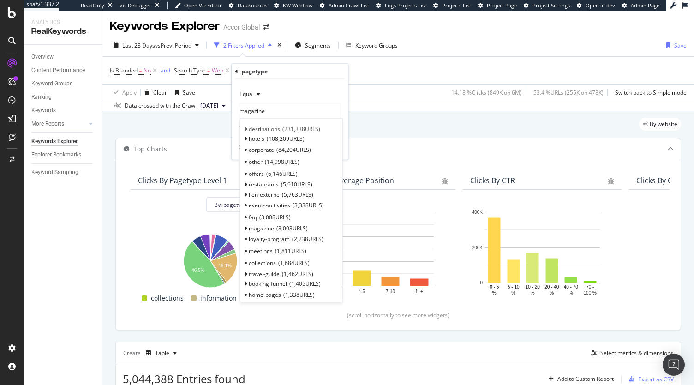
click at [266, 106] on input "magazine" at bounding box center [270, 111] width 62 height 15
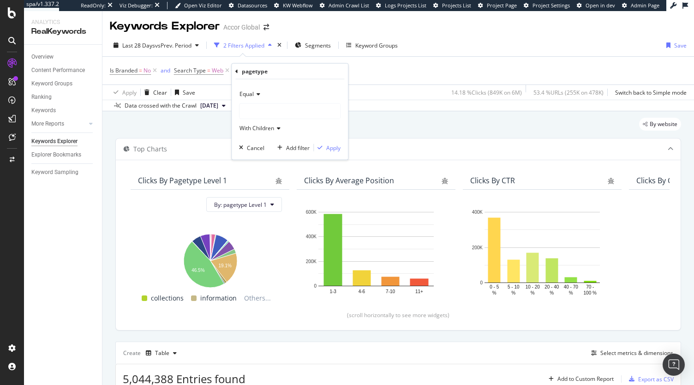
click at [266, 107] on div at bounding box center [289, 111] width 101 height 15
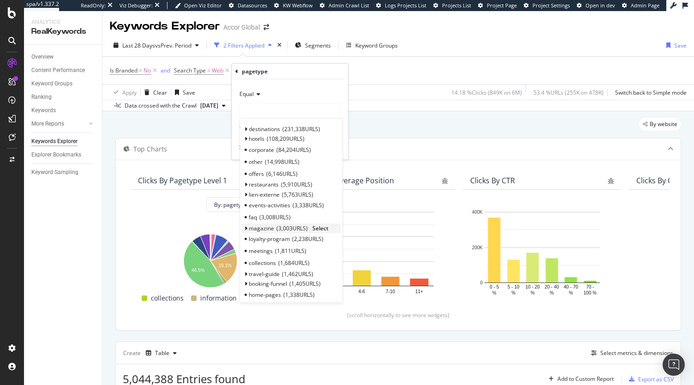
click at [254, 228] on span "magazine" at bounding box center [261, 228] width 25 height 8
click at [321, 237] on div "article 2,688 URLS" at bounding box center [291, 239] width 99 height 12
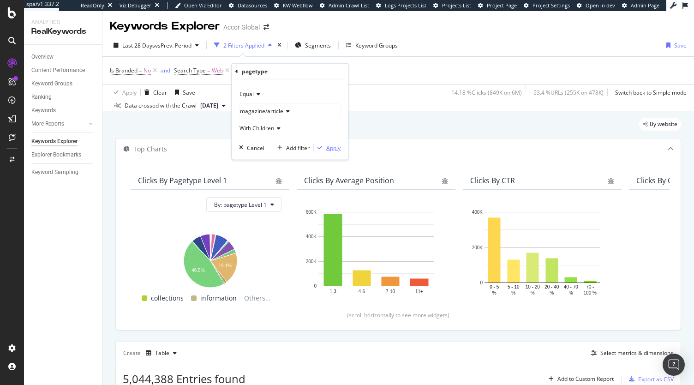
click at [330, 145] on div "Apply" at bounding box center [333, 147] width 14 height 8
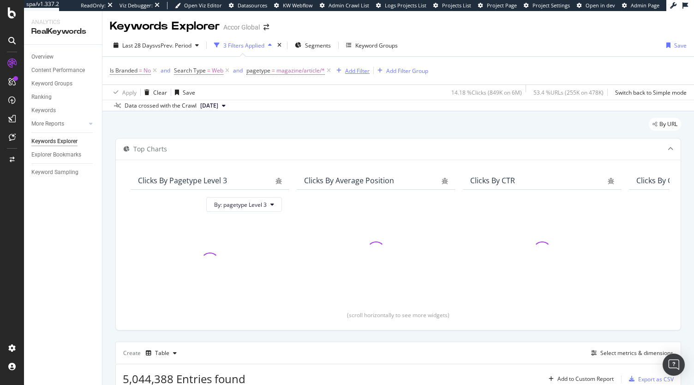
click at [356, 69] on div "Add Filter" at bounding box center [357, 71] width 24 height 8
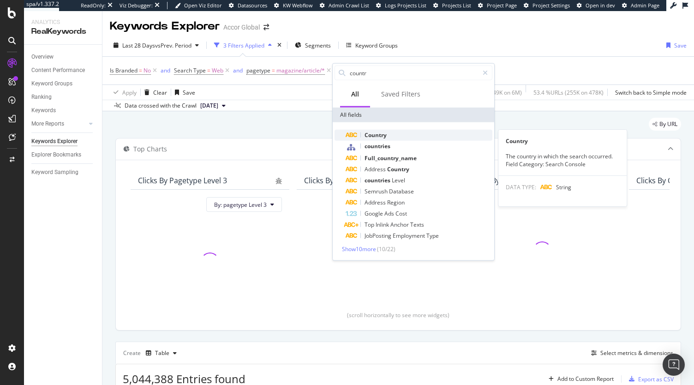
type input "countr"
click at [387, 131] on div "Country" at bounding box center [418, 135] width 147 height 11
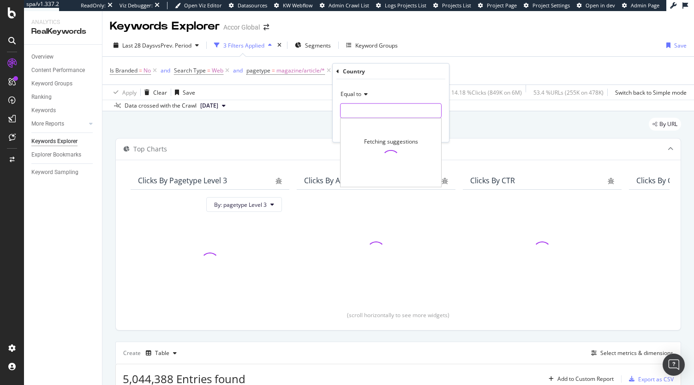
click at [370, 114] on input "text" at bounding box center [390, 110] width 101 height 15
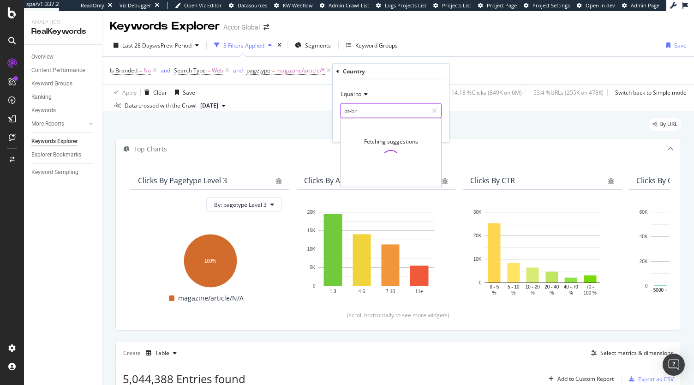
type input "pt-br"
click at [447, 129] on div "Equal to pt-br pt-br Fetching suggestions Cancel Add filter Apply" at bounding box center [391, 110] width 116 height 63
click at [432, 132] on div "Apply" at bounding box center [434, 130] width 14 height 8
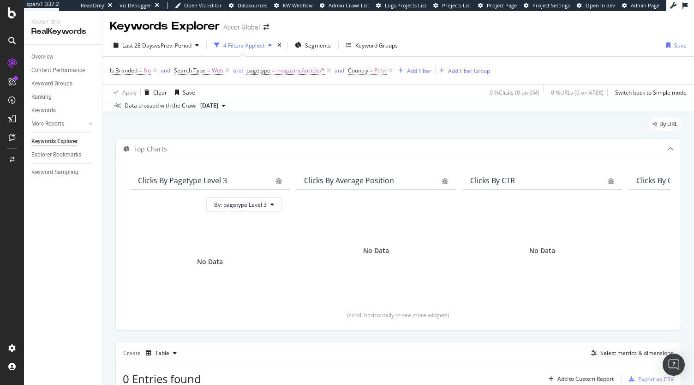
click at [367, 67] on span "Country" at bounding box center [358, 70] width 20 height 8
click at [374, 105] on input "pt-br" at bounding box center [399, 108] width 87 height 15
click at [351, 70] on icon at bounding box center [352, 69] width 3 height 6
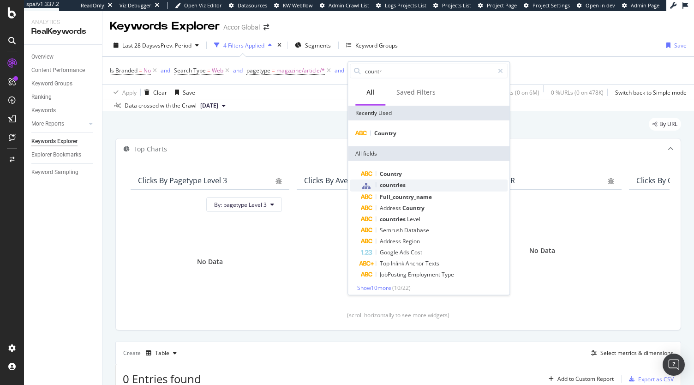
click at [401, 185] on span "countries" at bounding box center [393, 185] width 26 height 8
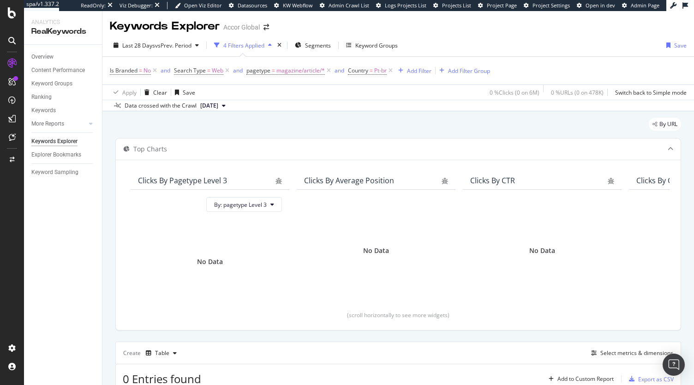
click at [401, 185] on div "Clicks By Average Position" at bounding box center [376, 180] width 159 height 18
click at [379, 69] on span "Pt-br" at bounding box center [380, 70] width 12 height 13
click at [351, 68] on icon at bounding box center [352, 69] width 3 height 6
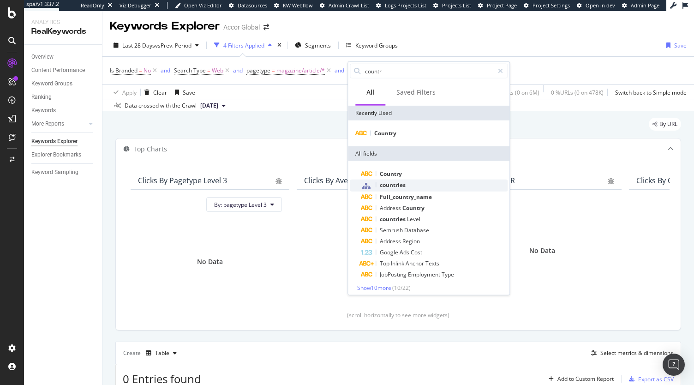
click at [397, 179] on div "countries" at bounding box center [434, 185] width 147 height 12
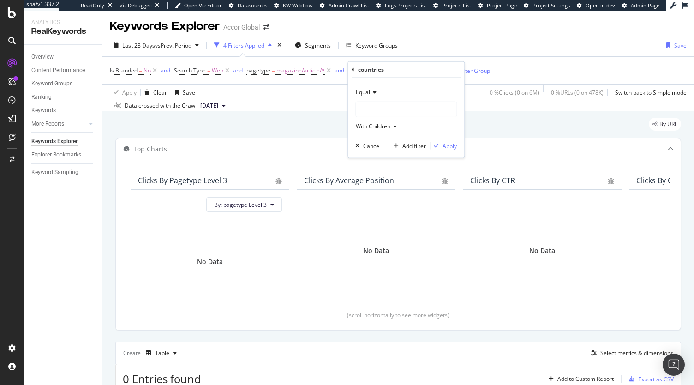
click at [381, 108] on div at bounding box center [406, 109] width 101 height 15
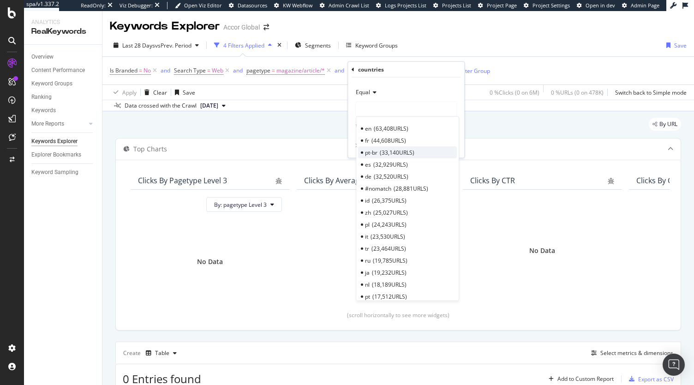
click at [382, 152] on span "33,140 URLS" at bounding box center [397, 152] width 35 height 8
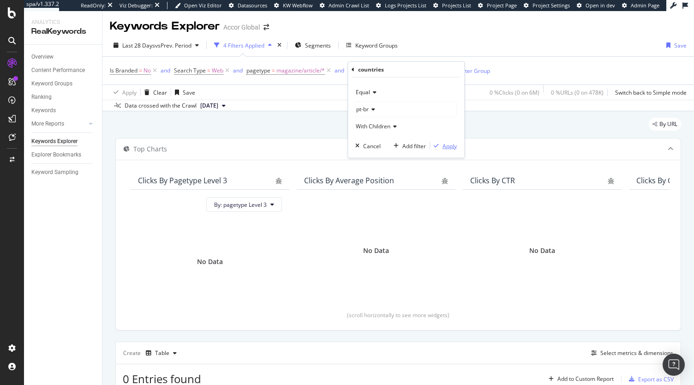
click at [447, 142] on div "Apply" at bounding box center [449, 146] width 14 height 8
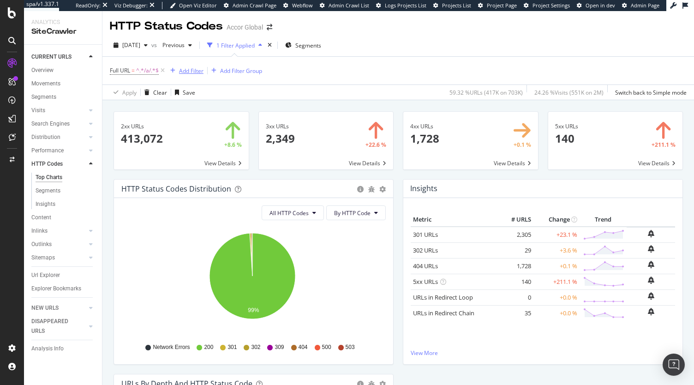
click at [198, 71] on div "Add Filter" at bounding box center [191, 71] width 24 height 8
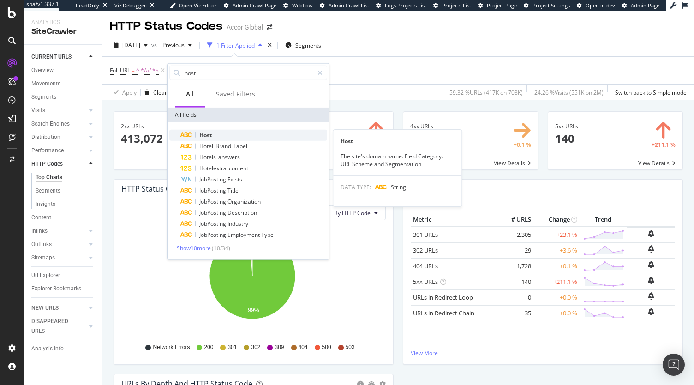
type input "host"
click at [226, 136] on div "Host" at bounding box center [253, 135] width 147 height 11
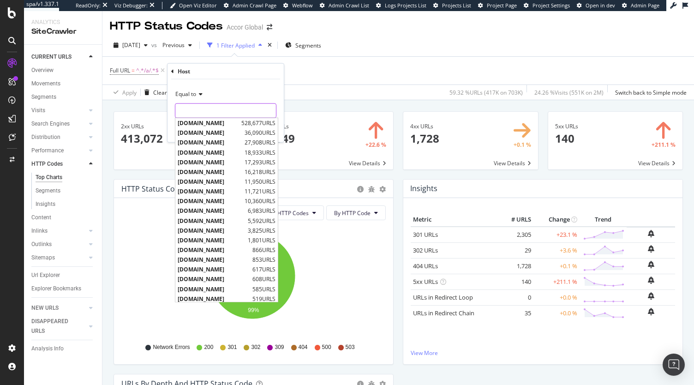
click at [201, 112] on input "text" at bounding box center [225, 110] width 101 height 15
click at [203, 122] on span "[DOMAIN_NAME]" at bounding box center [208, 123] width 61 height 8
type input "[DOMAIN_NAME]"
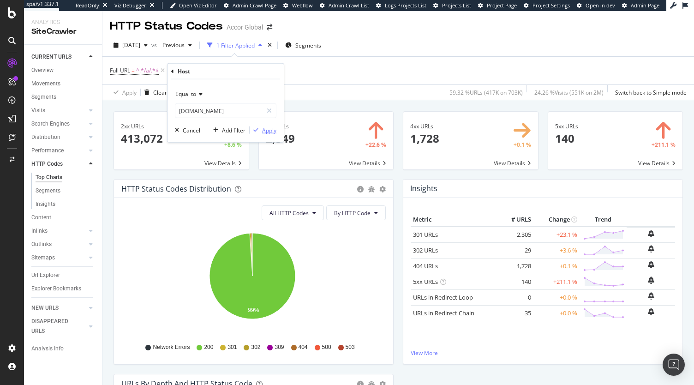
click at [267, 127] on div "Apply" at bounding box center [269, 130] width 14 height 8
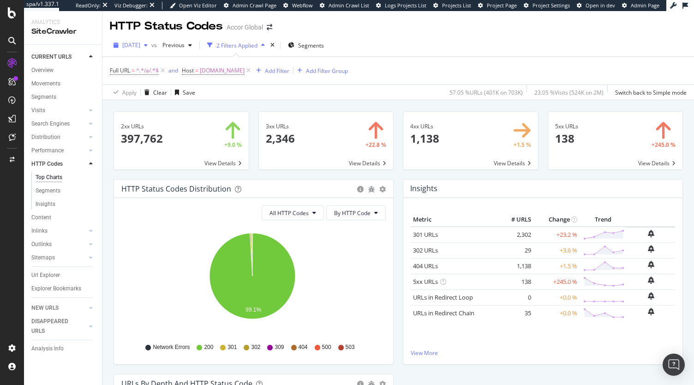
click at [151, 48] on div "[DATE]" at bounding box center [131, 45] width 42 height 14
click at [417, 61] on div "Full URL = ^.*/a/.*$ and Host = all.accor.com Add Filter Add Filter Group" at bounding box center [398, 71] width 577 height 28
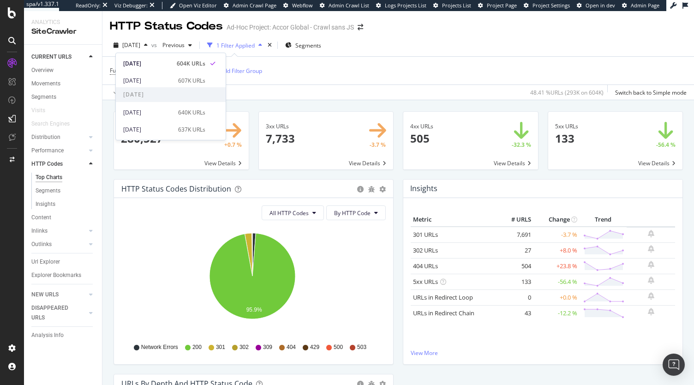
click at [406, 37] on div "[DATE] vs Previous 1 Filter Applied Segments Full URL = ^.*/a/.*$ Add Filter Ad…" at bounding box center [397, 67] width 591 height 66
click at [198, 71] on div "Add Filter" at bounding box center [191, 71] width 24 height 8
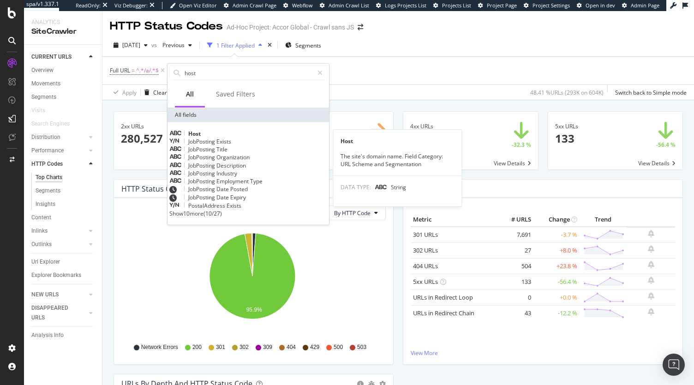
type input "host"
click at [201, 132] on span "Host" at bounding box center [194, 134] width 12 height 8
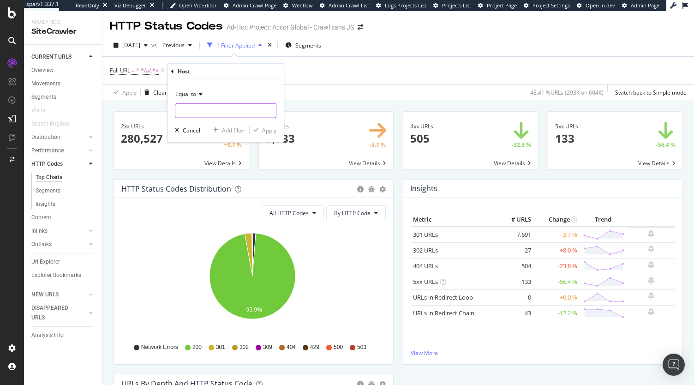
click at [202, 107] on input "text" at bounding box center [225, 110] width 101 height 15
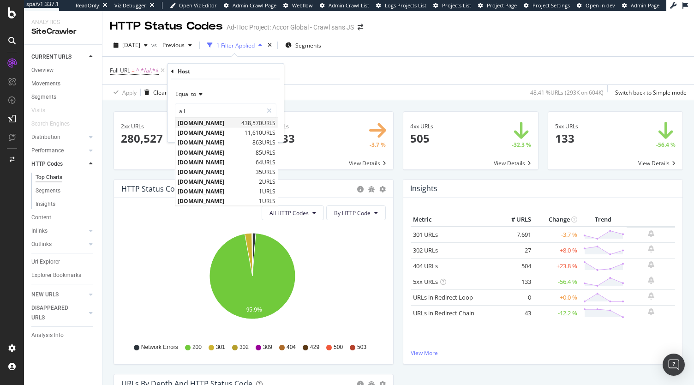
click at [256, 121] on span "438,570 URLS" at bounding box center [258, 123] width 34 height 8
type input "[DOMAIN_NAME]"
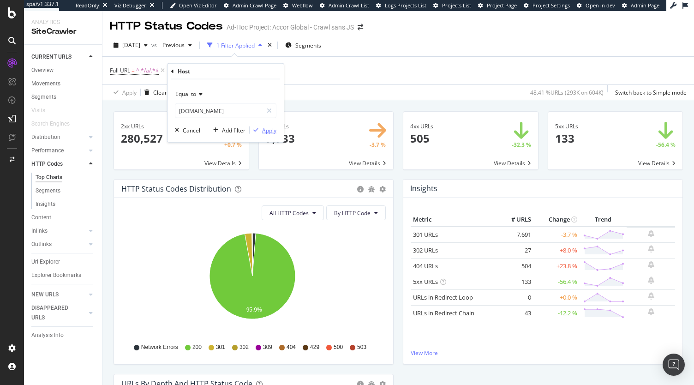
click at [265, 131] on div "Apply" at bounding box center [269, 130] width 14 height 8
